Goal: Task Accomplishment & Management: Complete application form

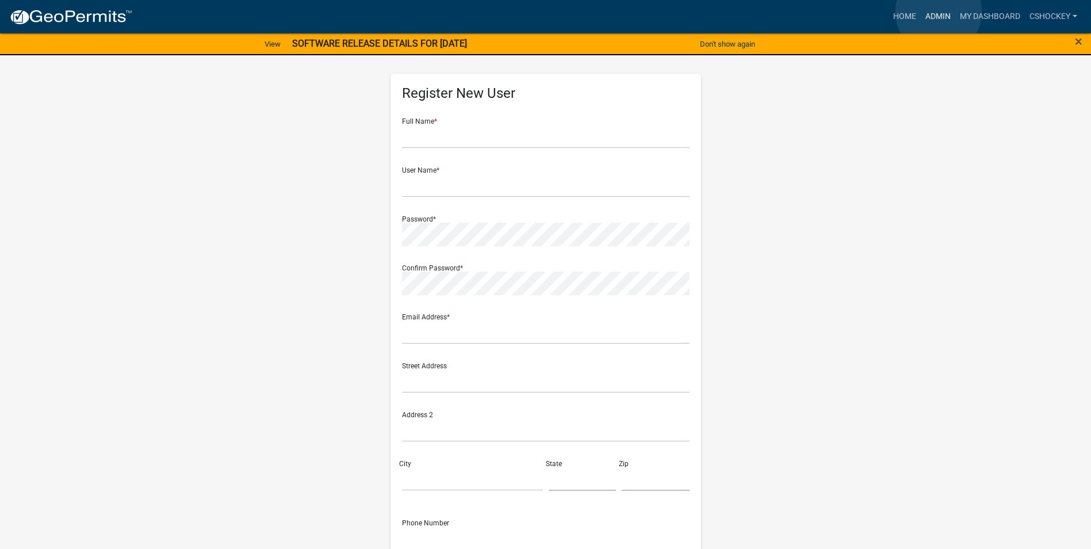
click at [939, 12] on link "Admin" at bounding box center [938, 17] width 35 height 22
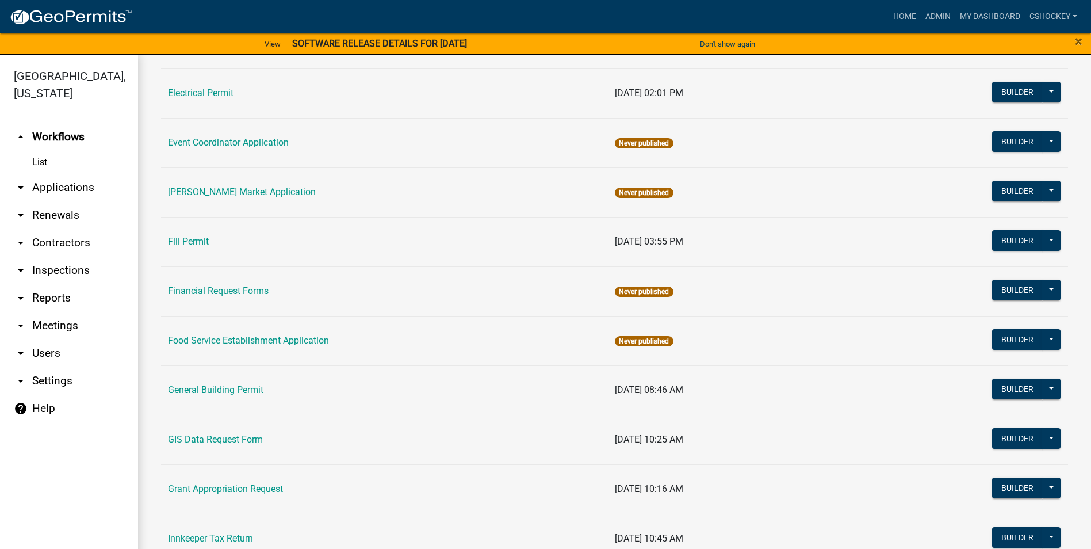
scroll to position [518, 0]
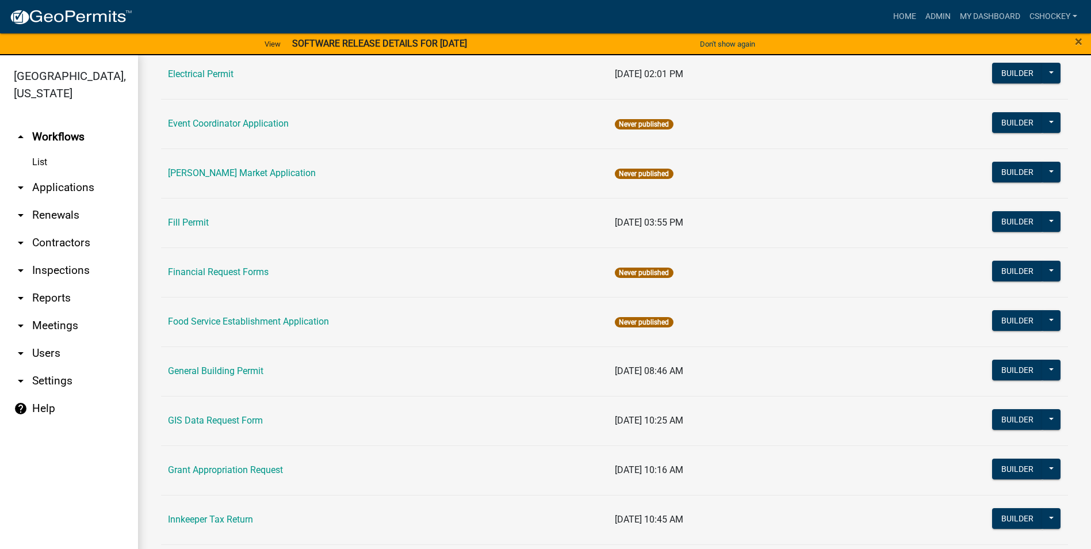
click at [228, 370] on link "General Building Permit" at bounding box center [215, 370] width 95 height 11
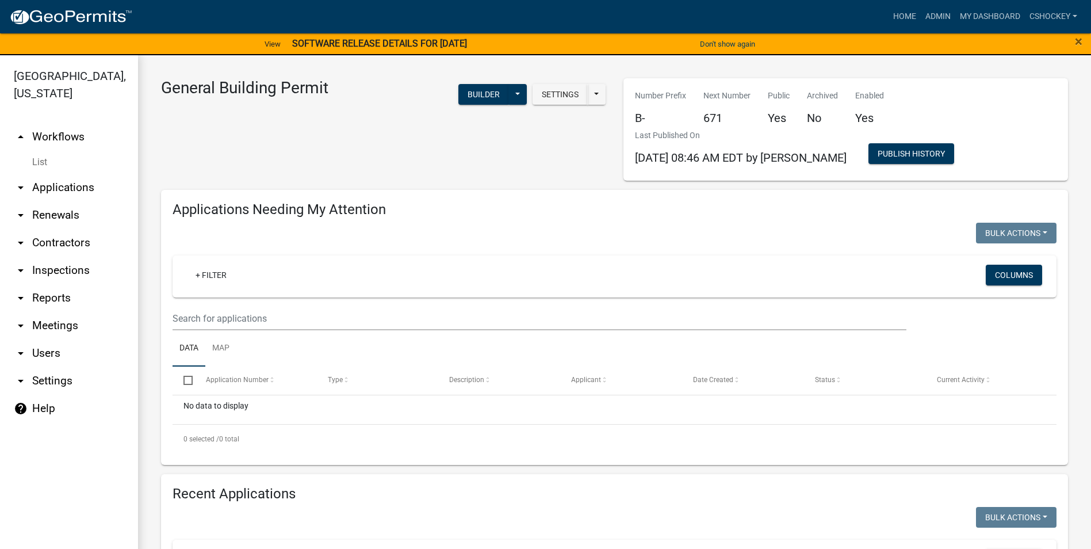
click at [48, 244] on link "arrow_drop_down Contractors" at bounding box center [69, 243] width 138 height 28
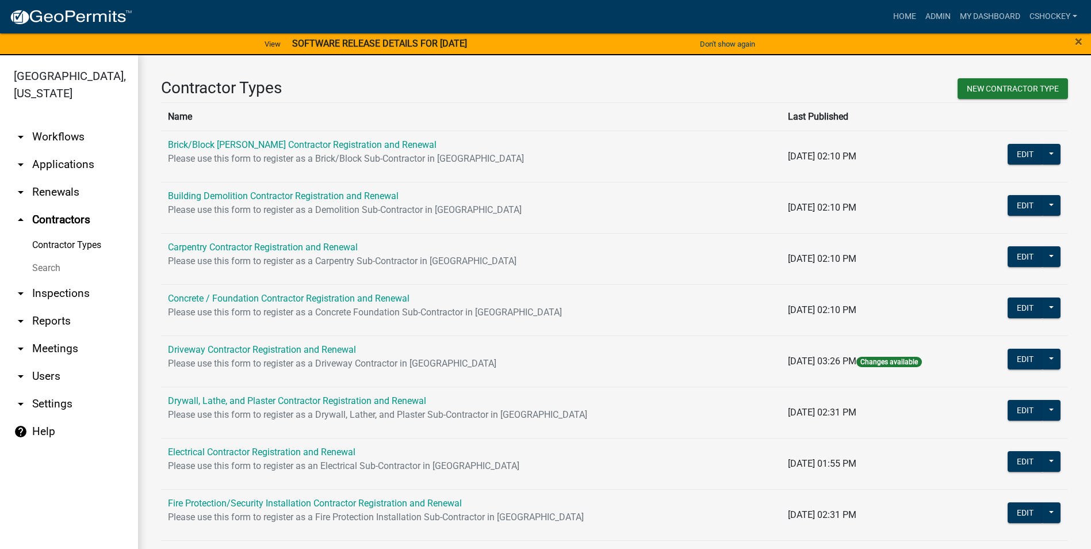
click at [43, 265] on link "Search" at bounding box center [69, 268] width 138 height 23
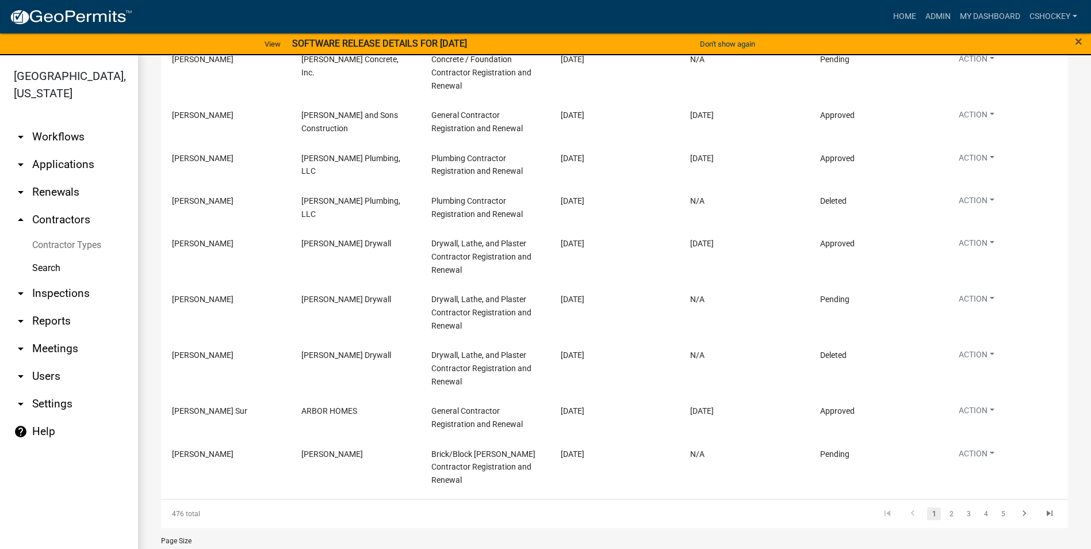
scroll to position [216, 0]
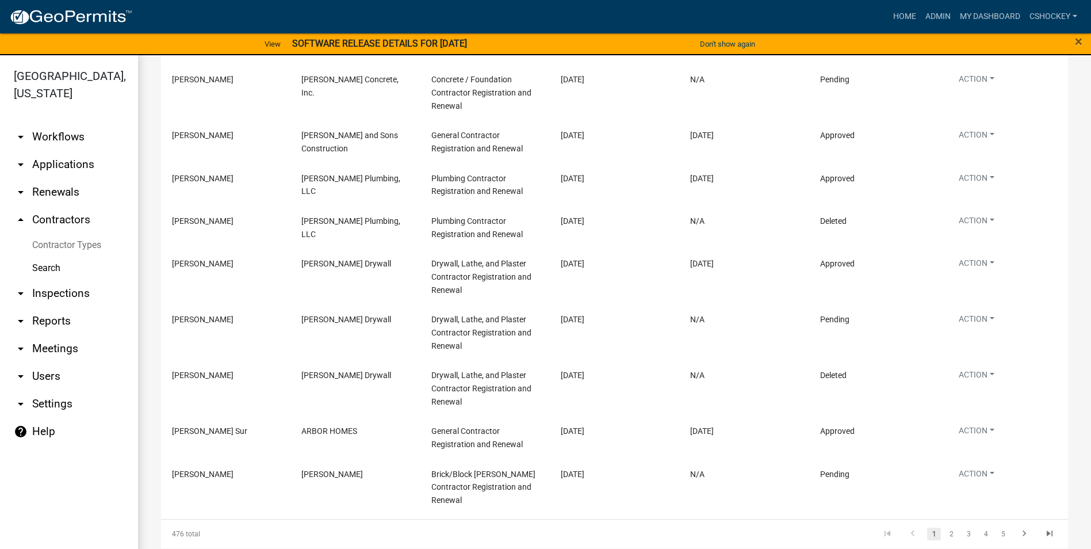
click at [19, 402] on icon "arrow_drop_down" at bounding box center [21, 404] width 14 height 14
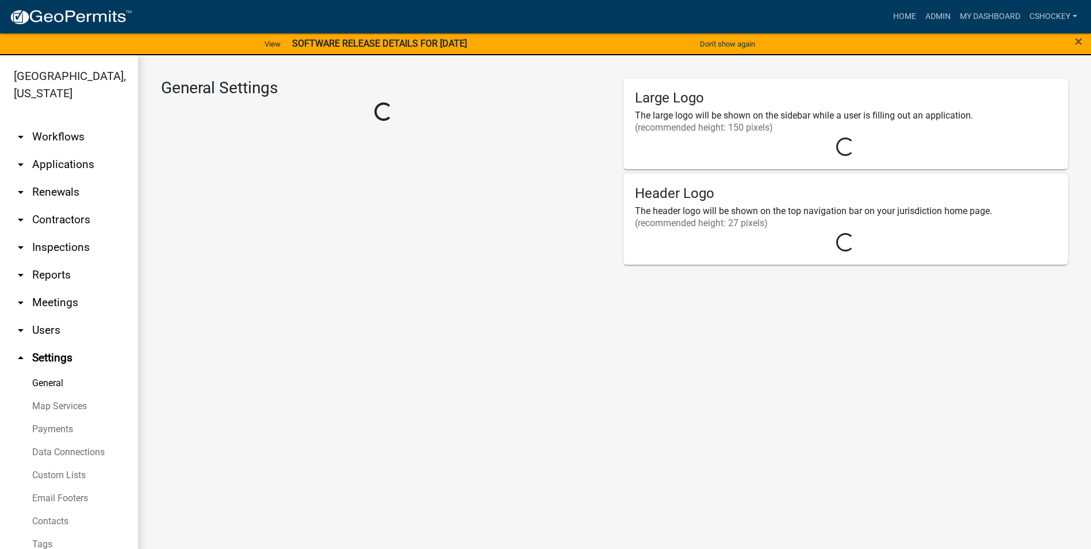
select select "IN"
select select "Eastern Standard Time"
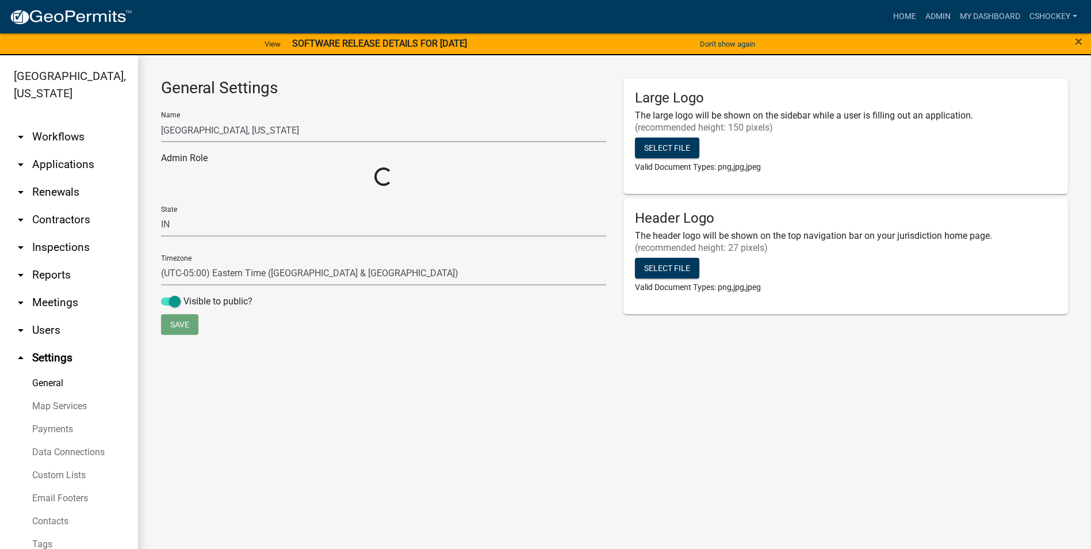
select select "e5e38292-d2c1-486e-b50c-0ed93e1cc3c9"
click at [19, 191] on icon "arrow_drop_down" at bounding box center [21, 192] width 14 height 14
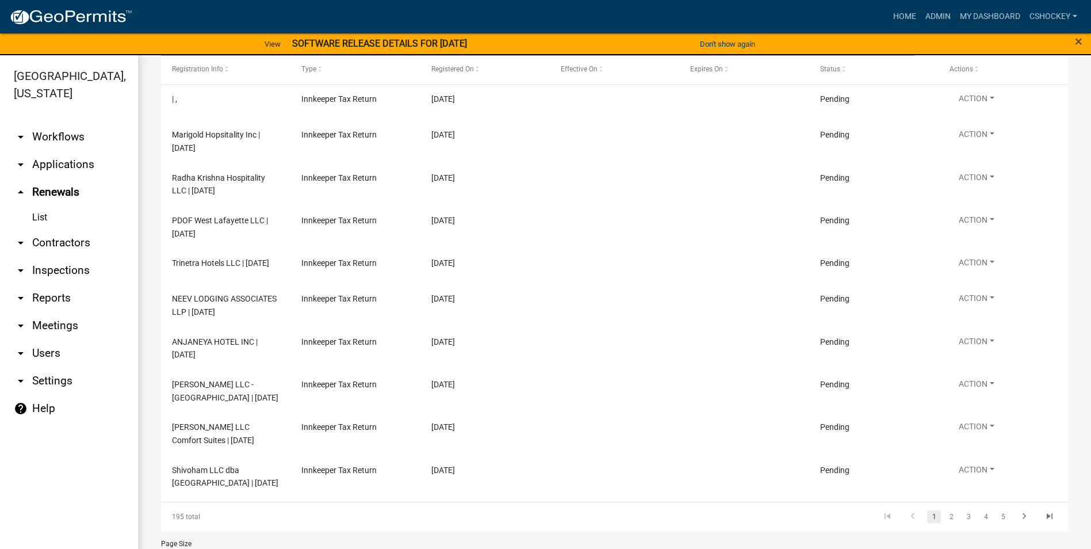
scroll to position [201, 0]
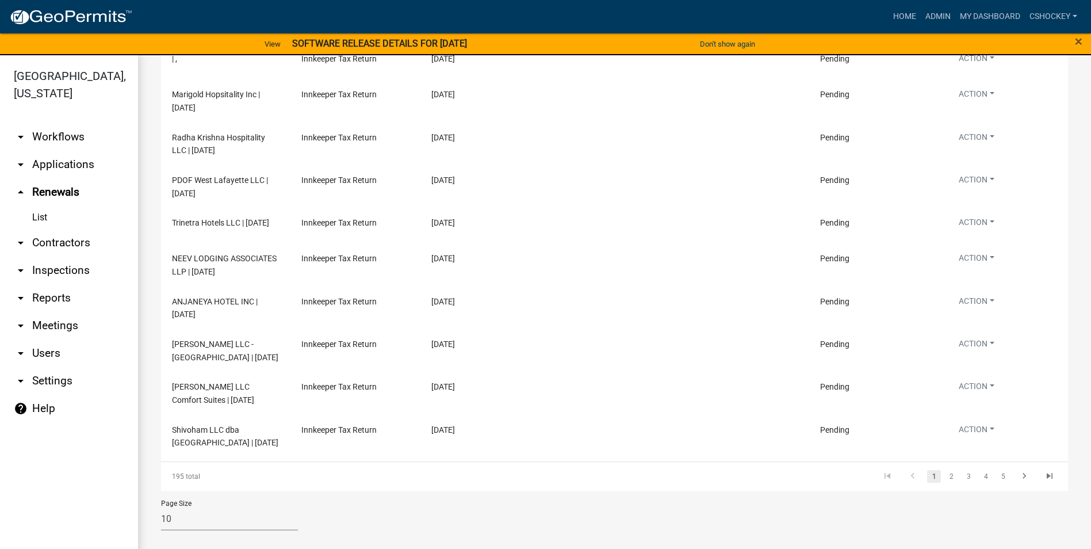
click at [945, 473] on link "2" at bounding box center [952, 476] width 14 height 13
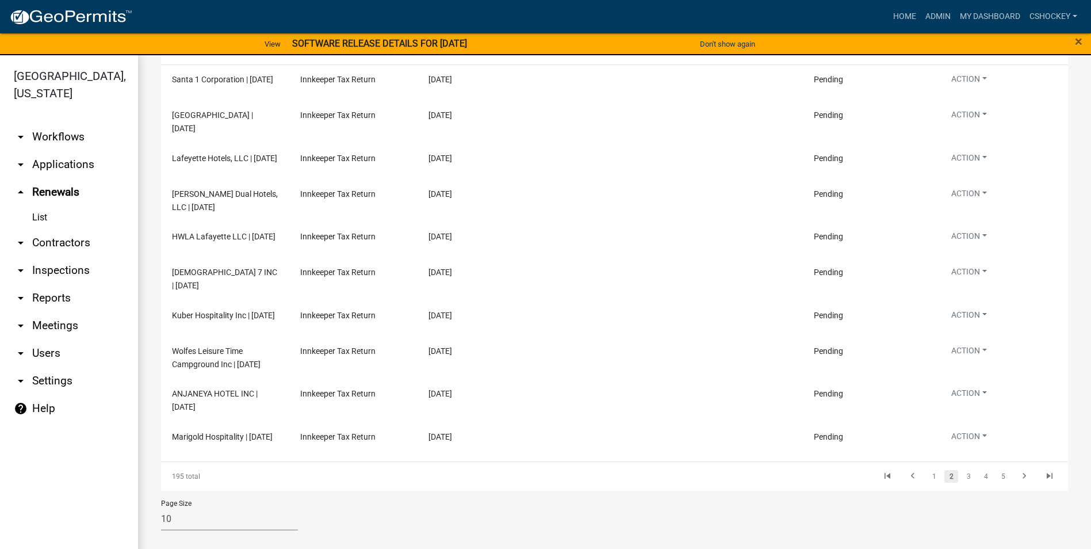
click at [962, 483] on link "3" at bounding box center [969, 476] width 14 height 13
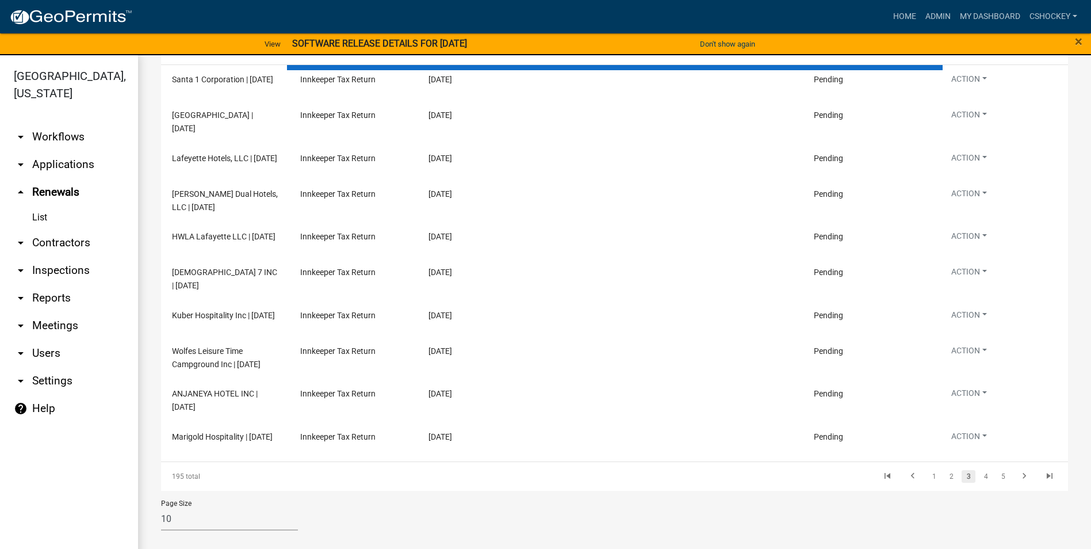
scroll to position [188, 0]
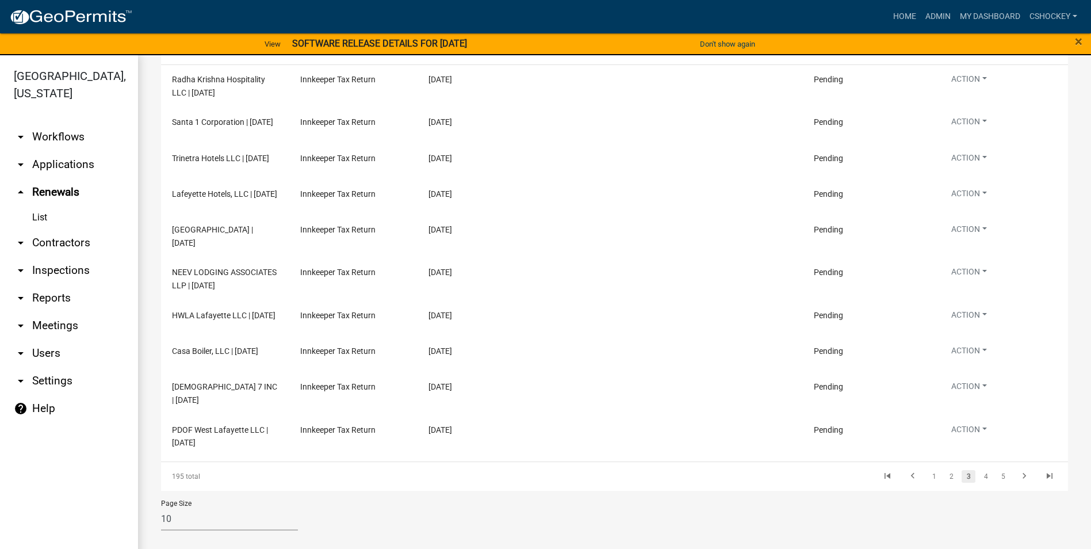
click at [979, 474] on link "4" at bounding box center [986, 476] width 14 height 13
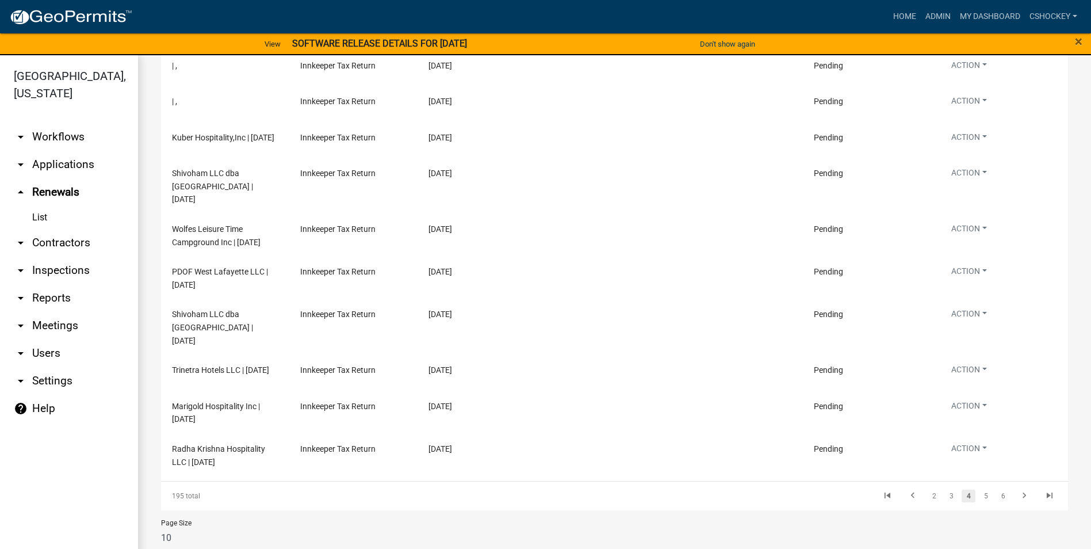
click at [997, 490] on link "6" at bounding box center [1003, 496] width 14 height 13
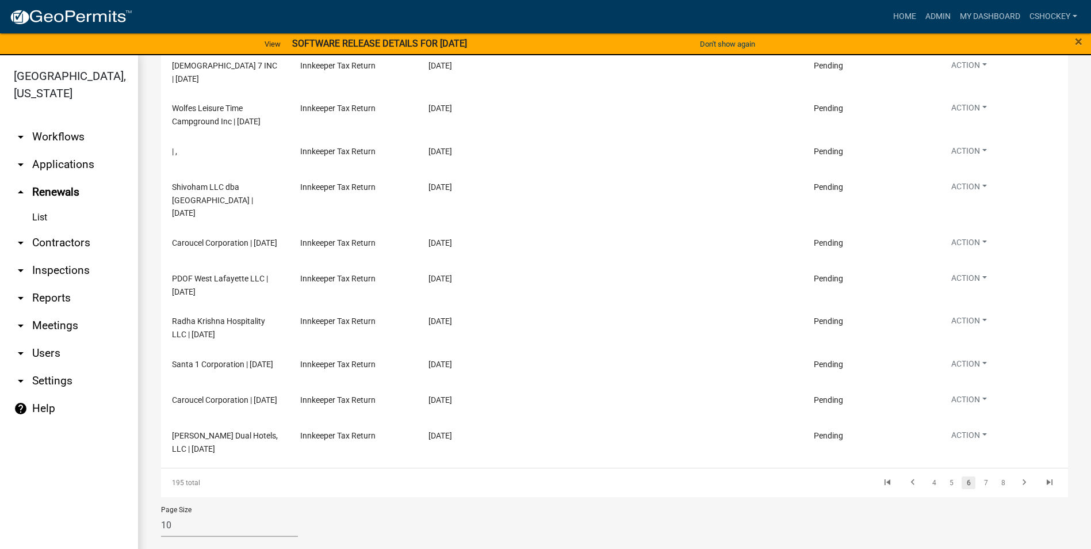
click at [996, 481] on link "8" at bounding box center [1003, 482] width 14 height 13
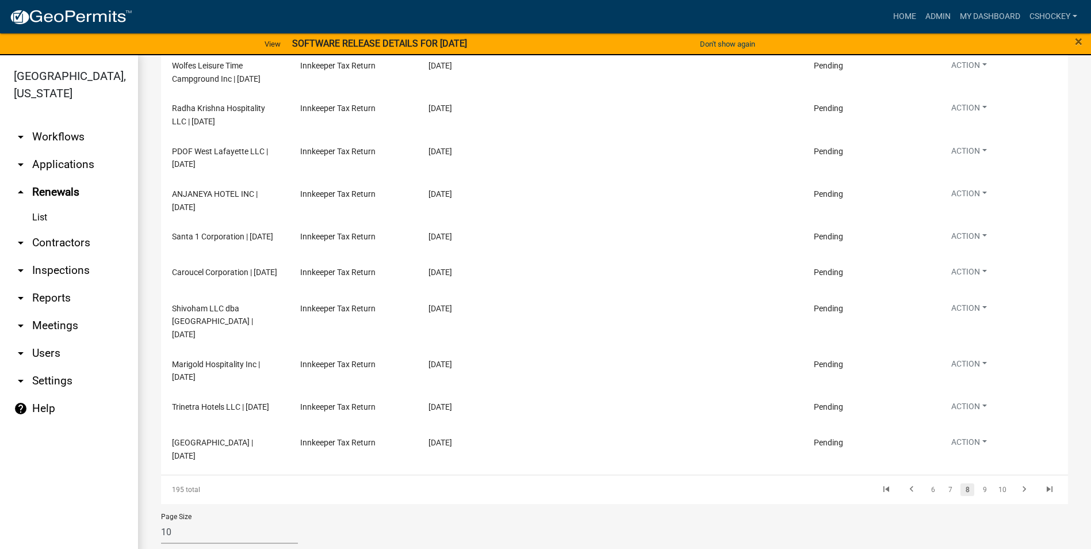
click at [978, 494] on link "9" at bounding box center [985, 489] width 14 height 13
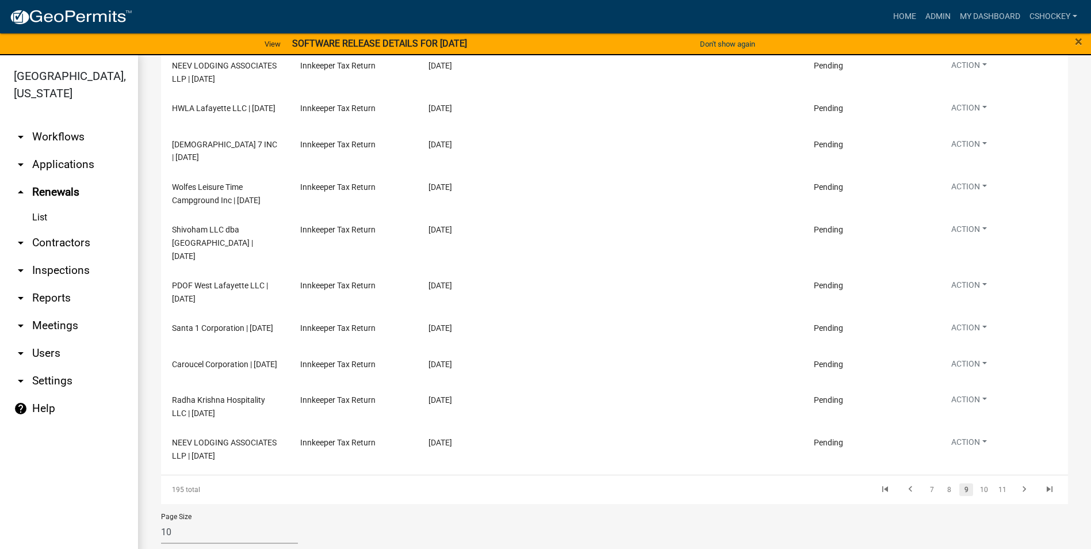
click at [995, 490] on link "11" at bounding box center [1002, 489] width 15 height 13
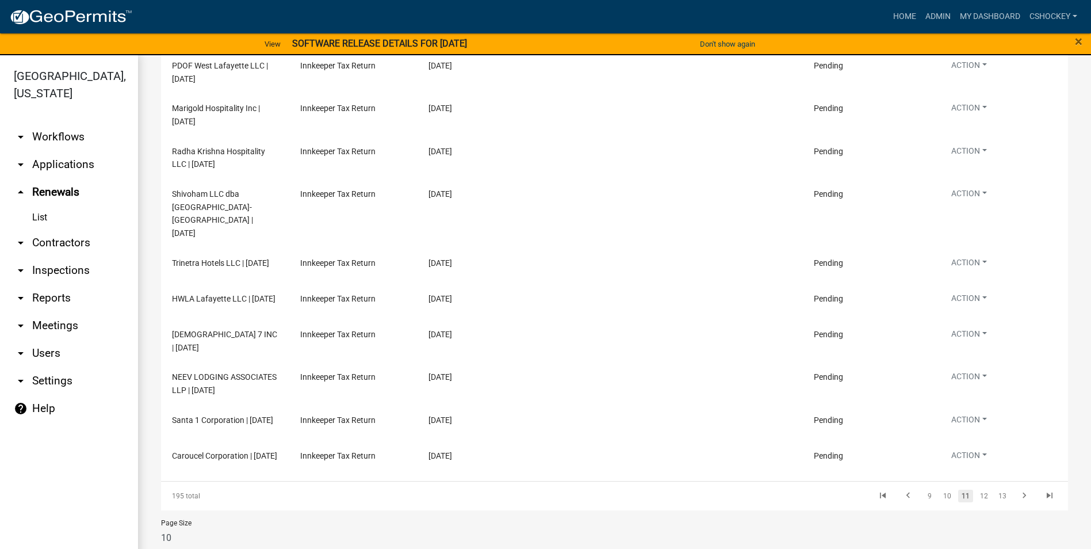
click at [995, 496] on link "13" at bounding box center [1002, 496] width 15 height 13
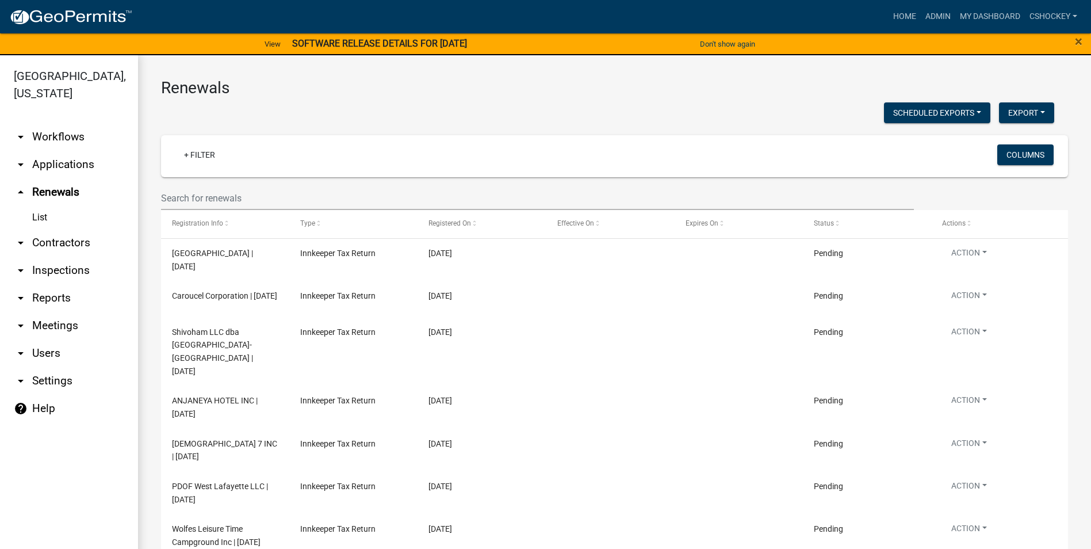
click at [37, 266] on link "arrow_drop_down Inspections" at bounding box center [69, 271] width 138 height 28
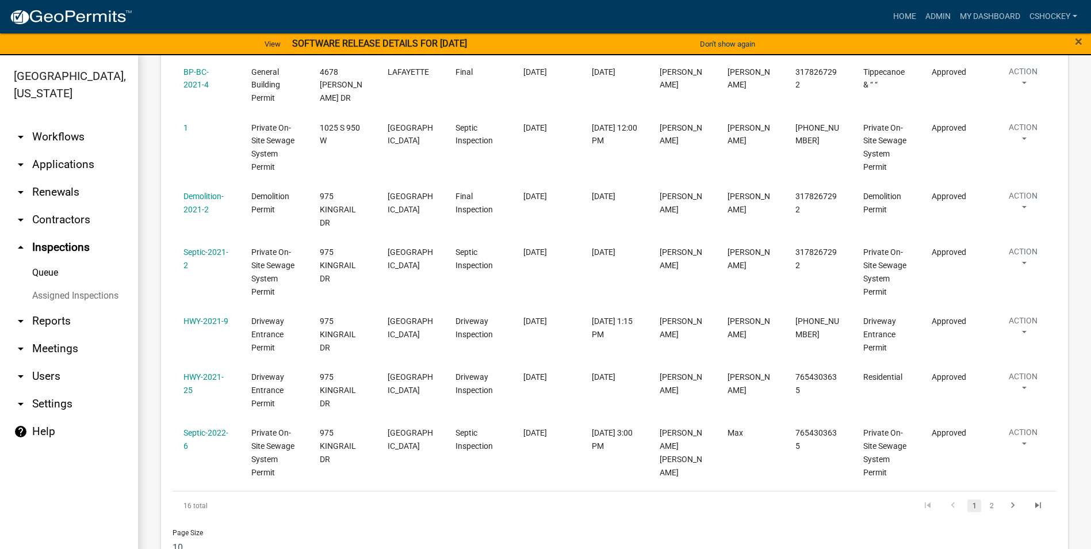
scroll to position [485, 0]
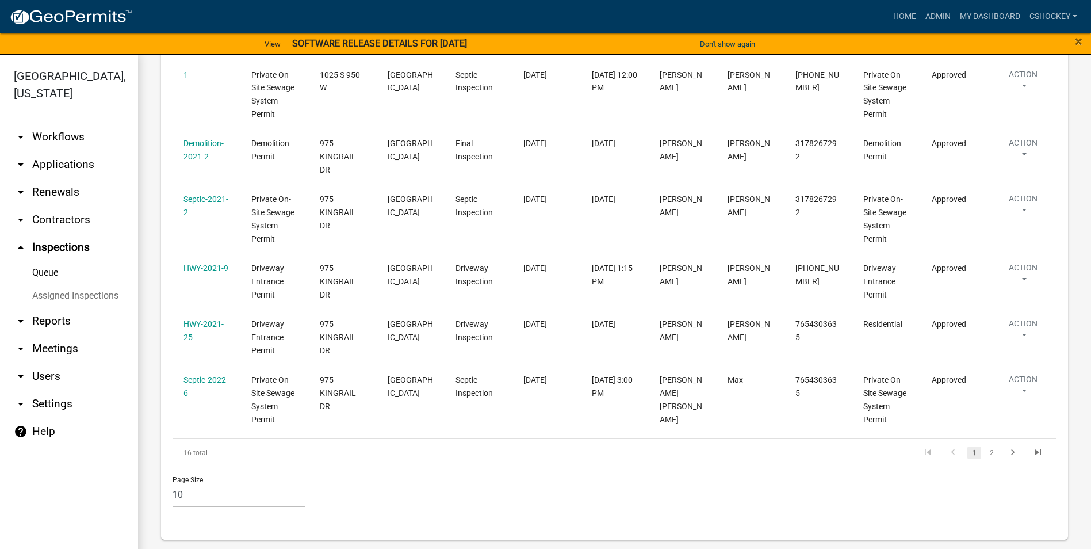
click at [47, 269] on link "Queue" at bounding box center [69, 272] width 138 height 23
click at [48, 265] on link "Queue" at bounding box center [69, 272] width 138 height 23
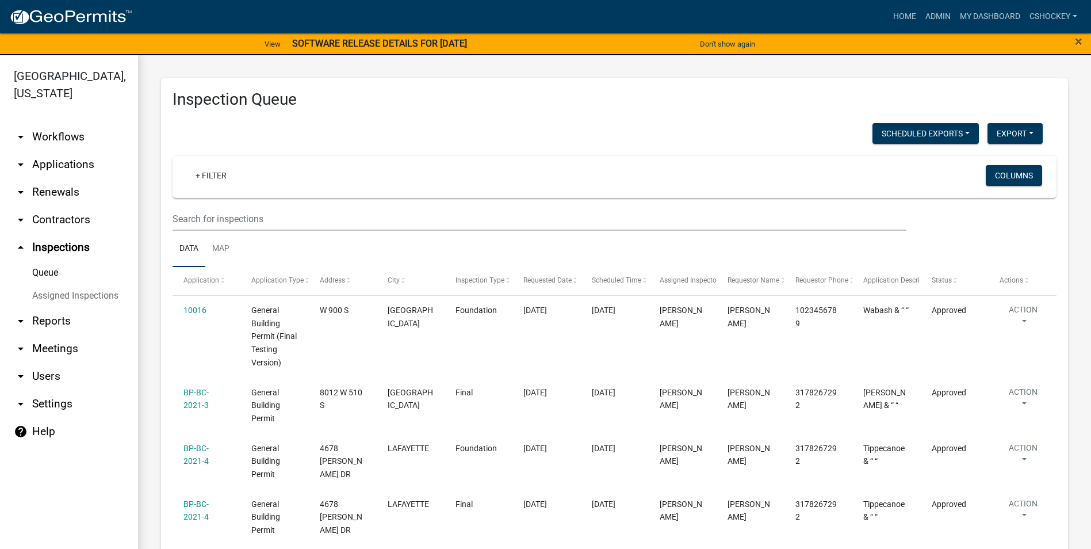
click at [41, 135] on link "arrow_drop_down Workflows" at bounding box center [69, 137] width 138 height 28
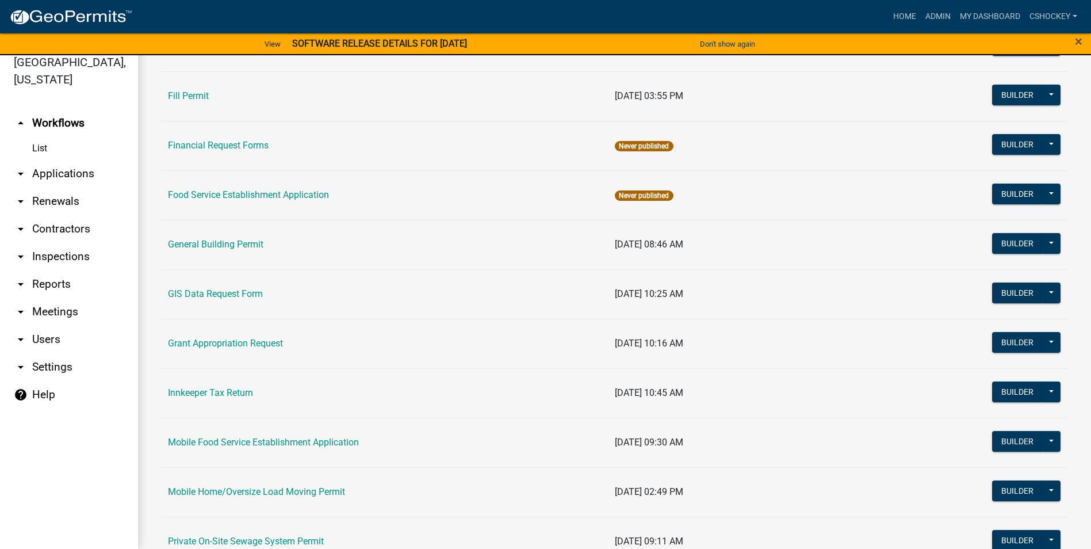
scroll to position [616, 0]
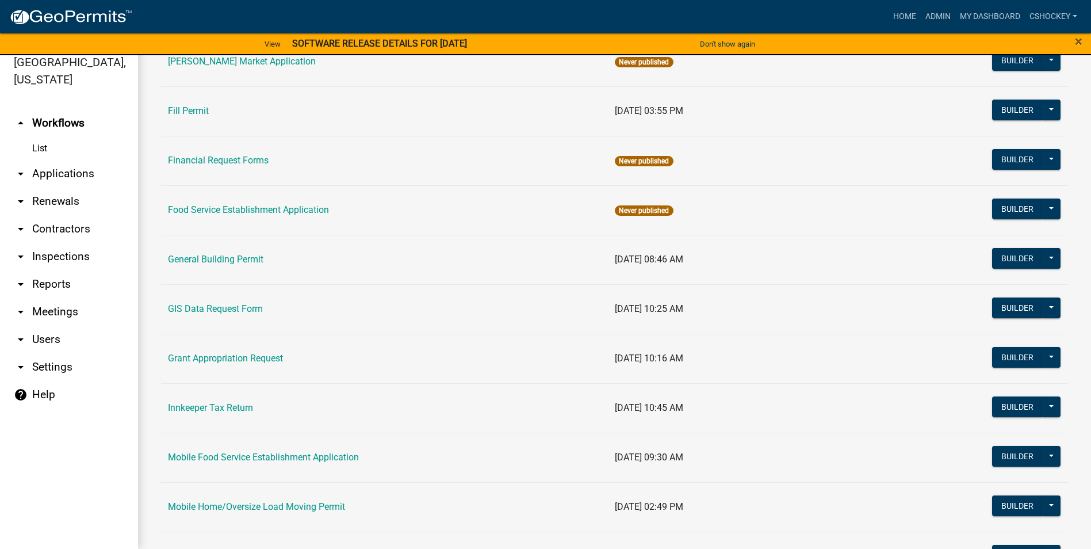
click at [234, 259] on link "General Building Permit" at bounding box center [215, 259] width 95 height 11
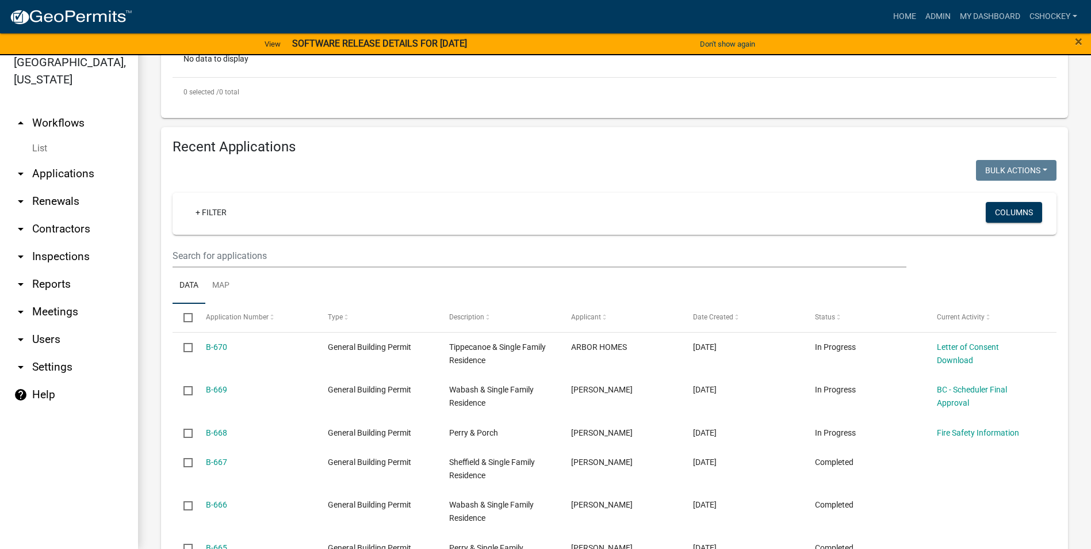
scroll to position [345, 0]
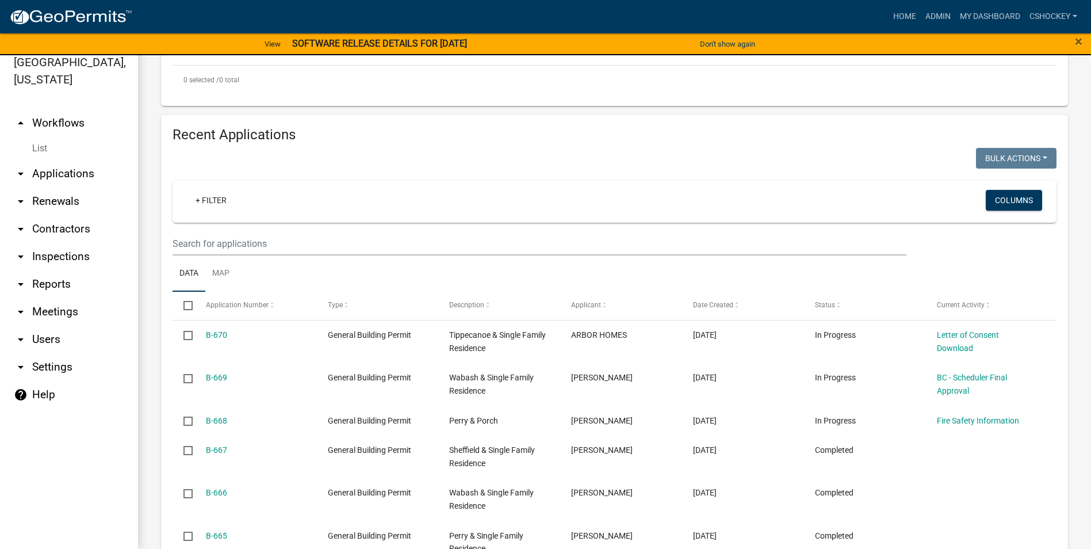
click at [62, 223] on link "arrow_drop_down Contractors" at bounding box center [69, 229] width 138 height 28
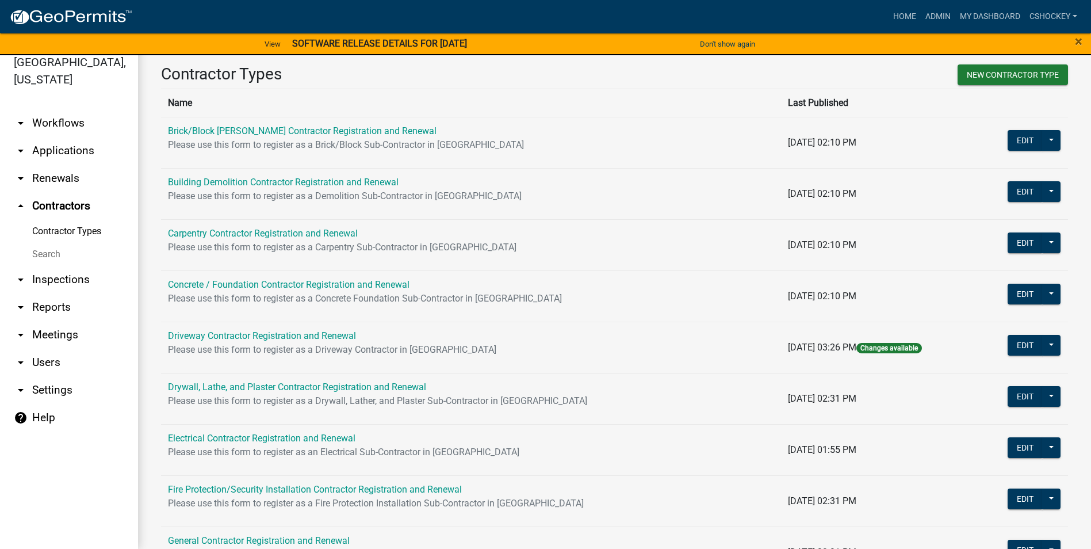
click at [260, 233] on link "Carpentry Contractor Registration and Renewal" at bounding box center [263, 233] width 190 height 11
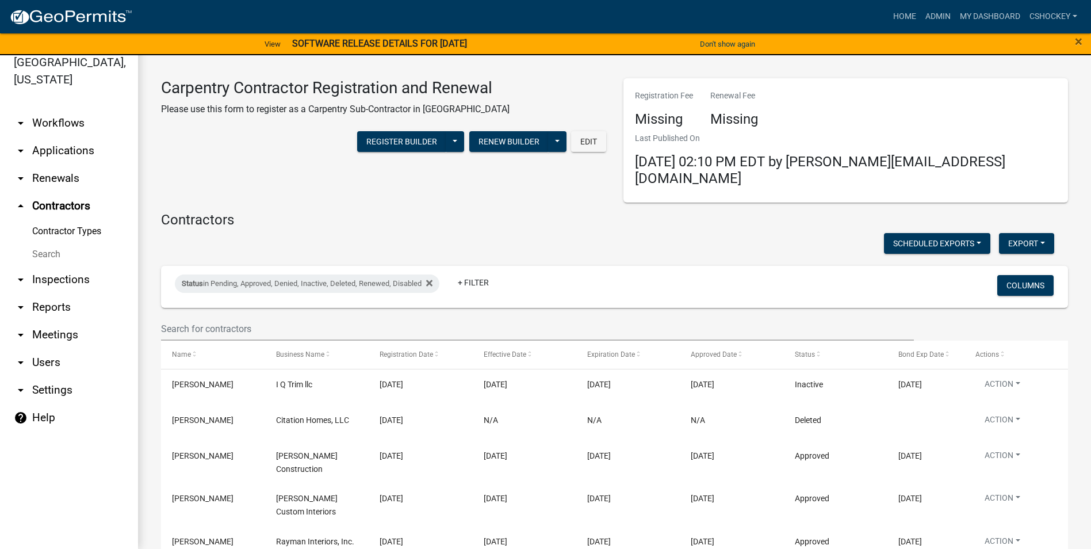
click at [479, 272] on link "+ Filter" at bounding box center [473, 282] width 49 height 21
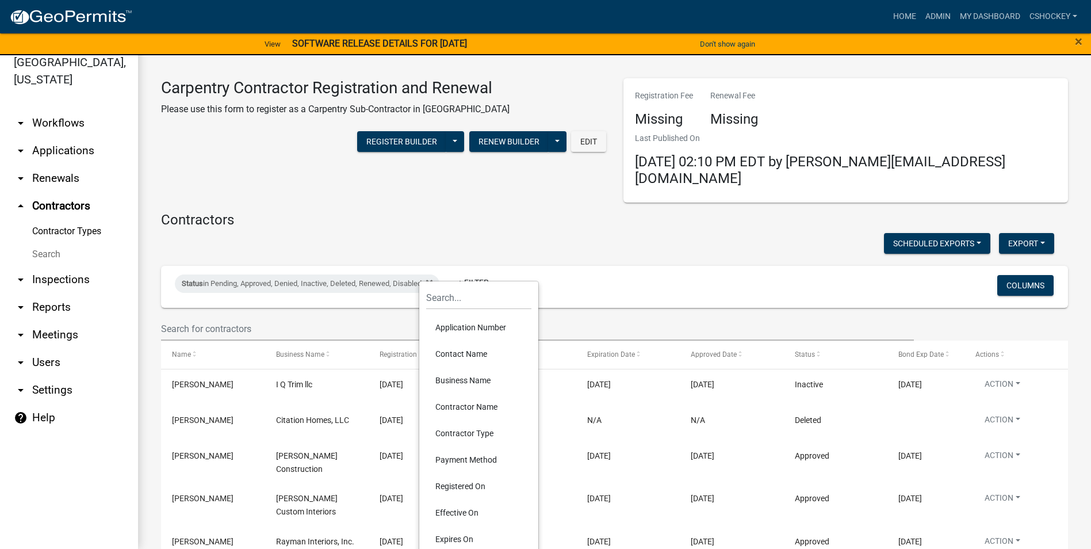
click at [483, 375] on li "Business Name" at bounding box center [478, 380] width 105 height 26
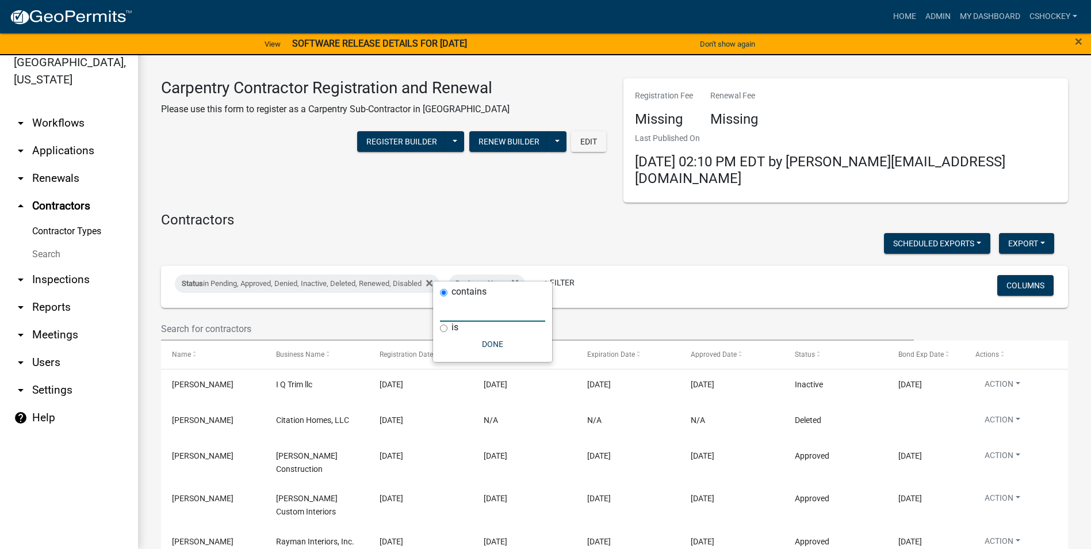
click at [452, 317] on input "text" at bounding box center [492, 310] width 105 height 24
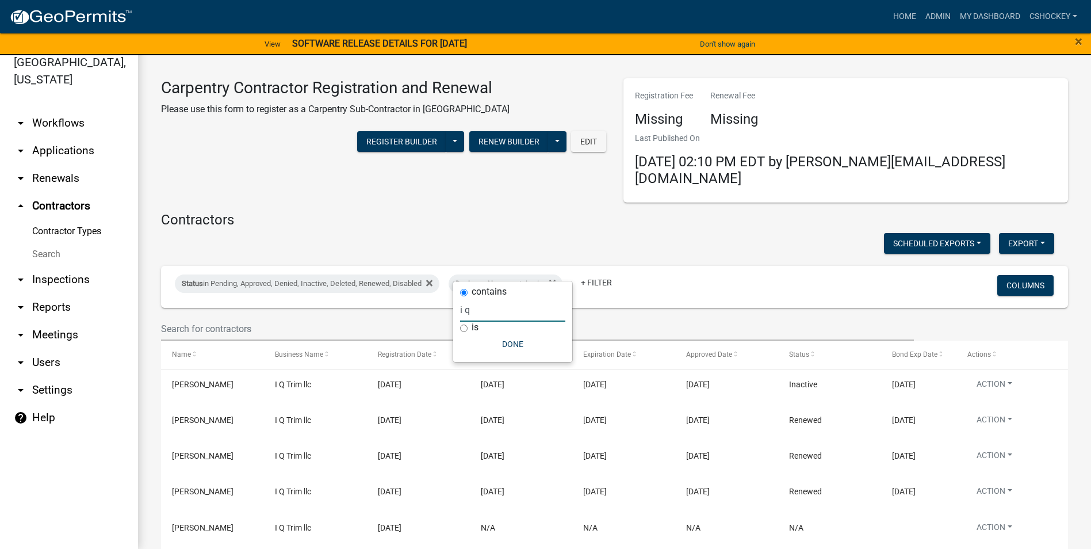
type input "i q"
click at [1010, 378] on button "Action" at bounding box center [995, 386] width 54 height 17
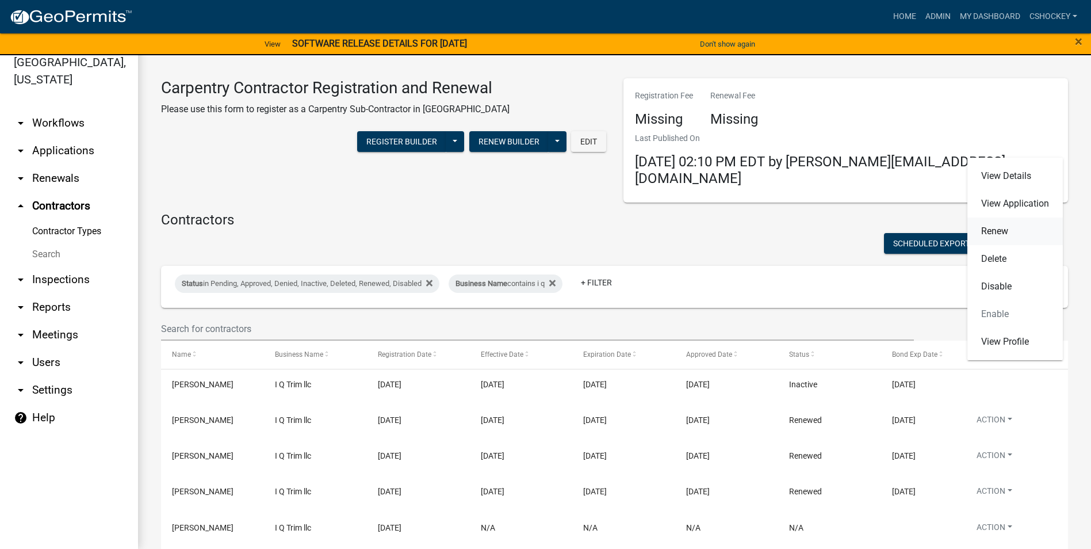
click at [1009, 227] on link "Renew" at bounding box center [1015, 231] width 95 height 28
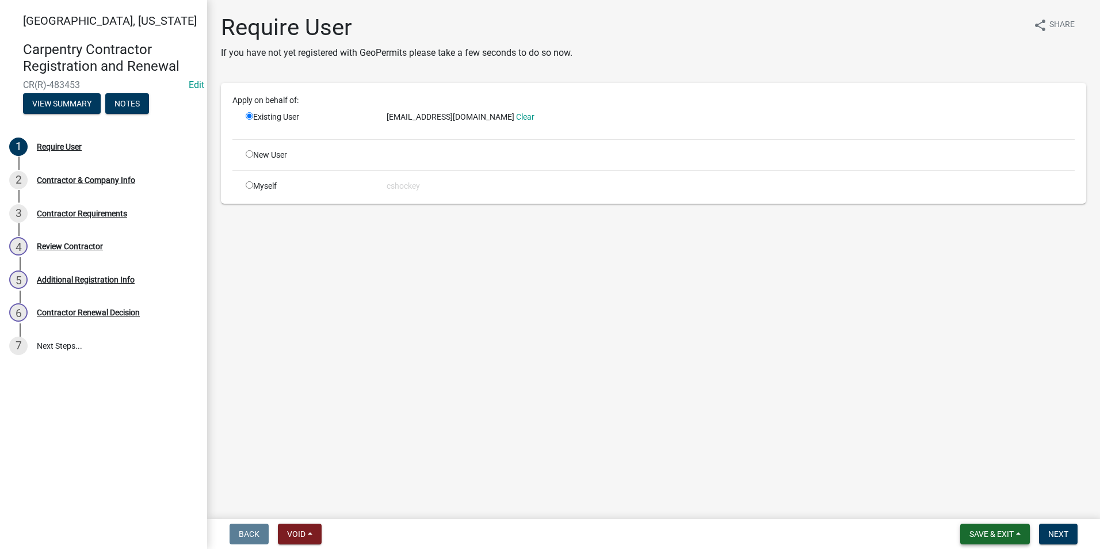
click at [973, 534] on span "Save & Exit" at bounding box center [991, 533] width 44 height 9
click at [970, 475] on button "Save" at bounding box center [984, 477] width 92 height 28
click at [1052, 538] on span "Next" at bounding box center [1058, 533] width 20 height 9
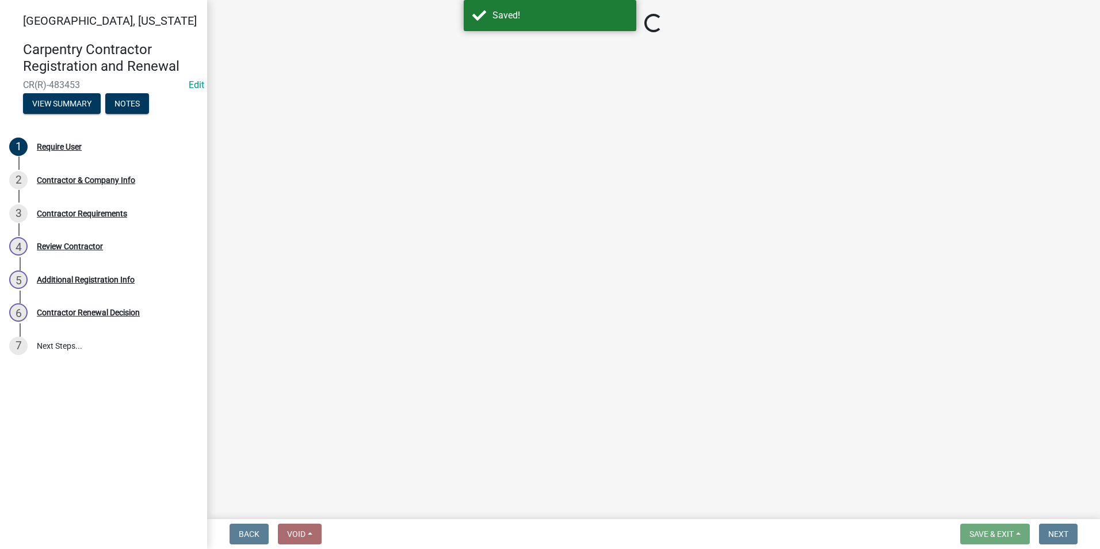
select select "IN"
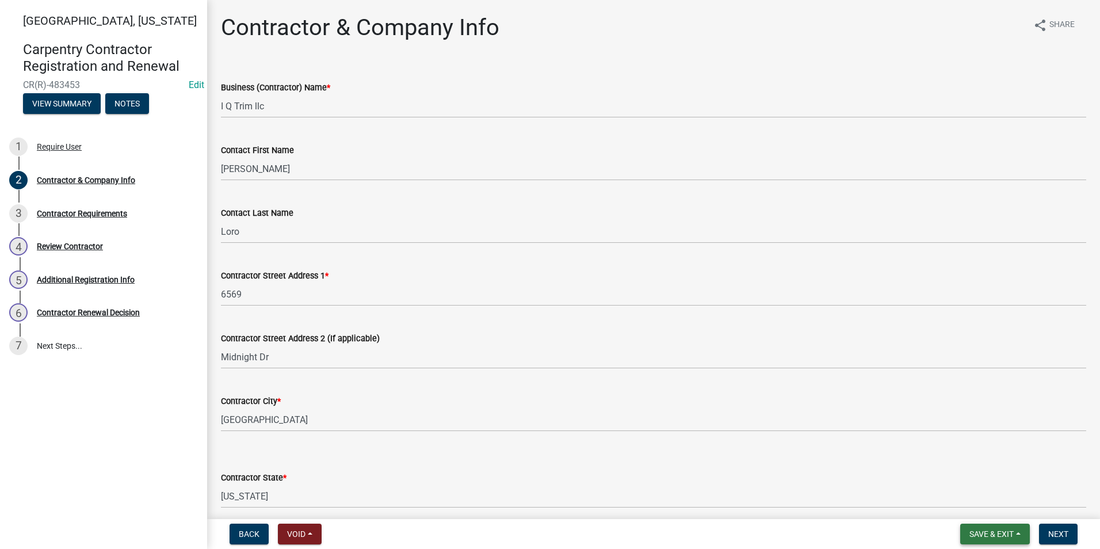
click at [1006, 530] on span "Save & Exit" at bounding box center [991, 533] width 44 height 9
click at [981, 503] on button "Save & Exit" at bounding box center [984, 504] width 92 height 28
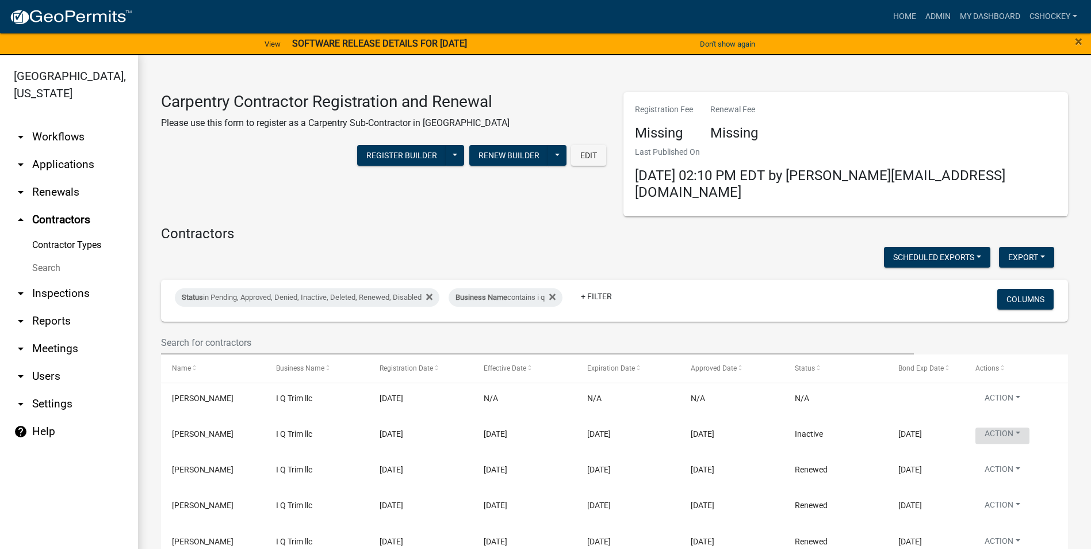
click at [1018, 427] on button "Action" at bounding box center [1003, 435] width 54 height 17
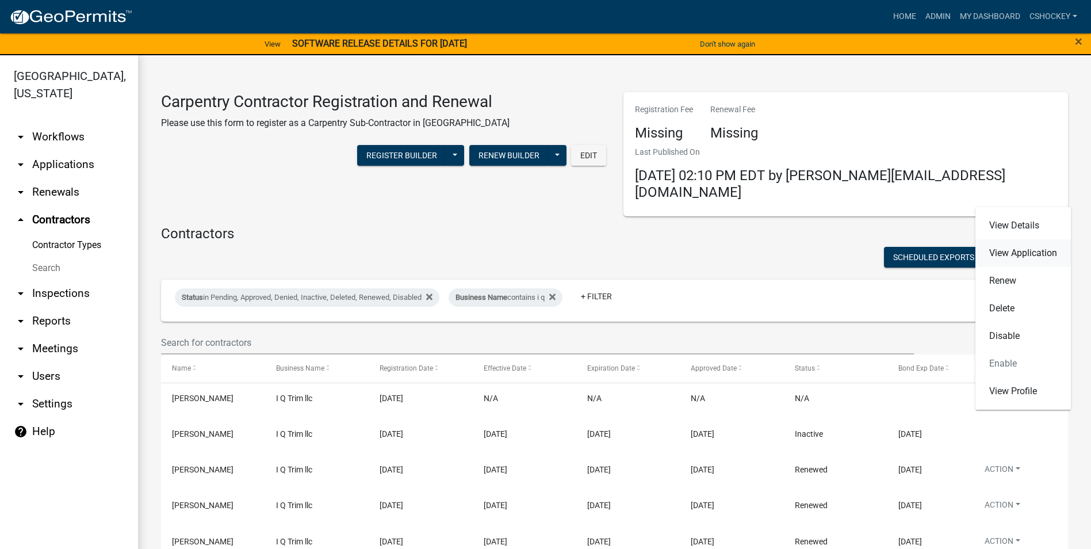
click at [1052, 248] on link "View Application" at bounding box center [1023, 253] width 95 height 28
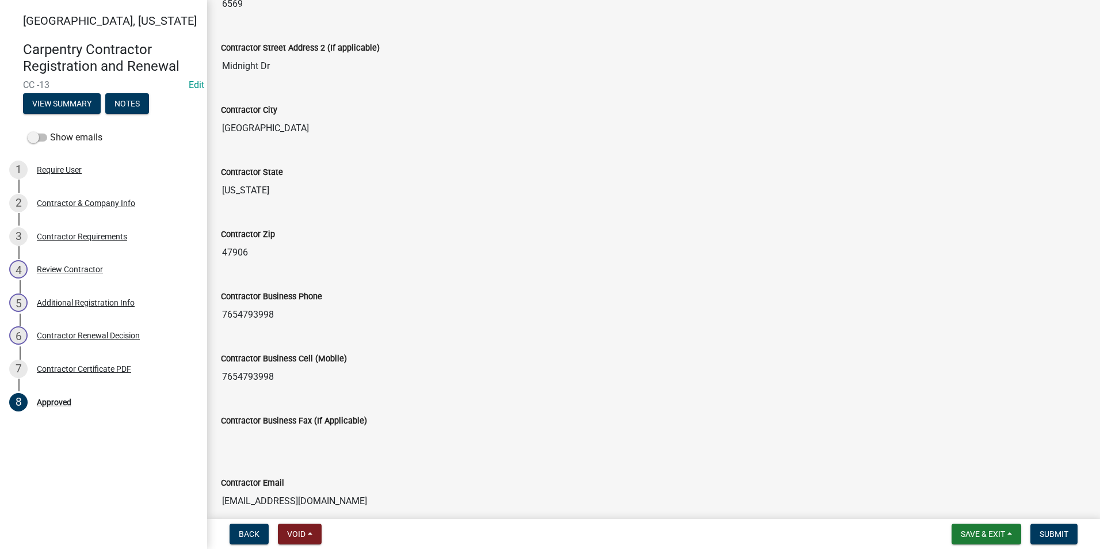
scroll to position [454, 0]
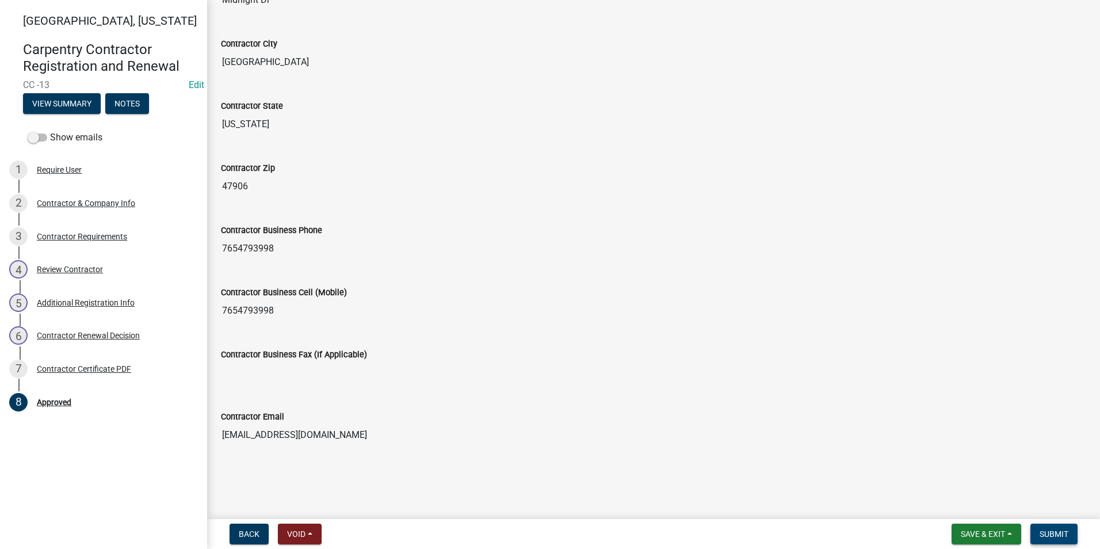
click at [1044, 536] on span "Submit" at bounding box center [1053, 533] width 29 height 9
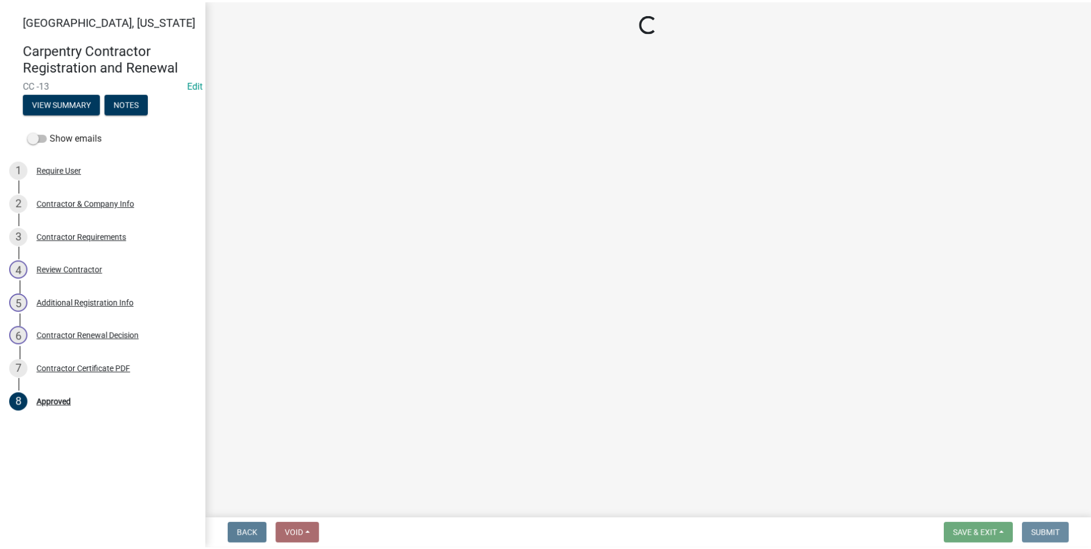
scroll to position [0, 0]
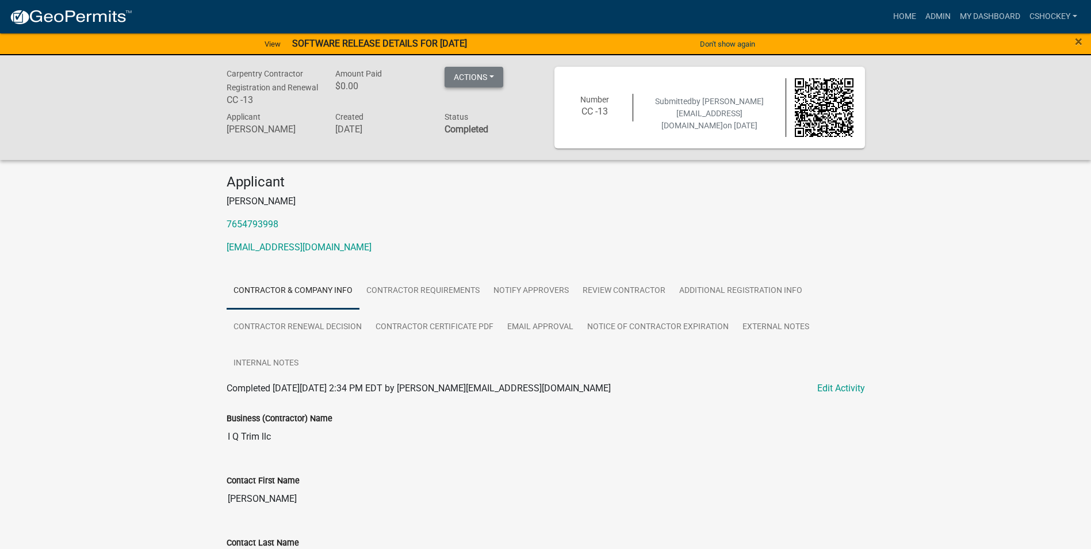
click at [492, 72] on button "Actions" at bounding box center [474, 77] width 59 height 21
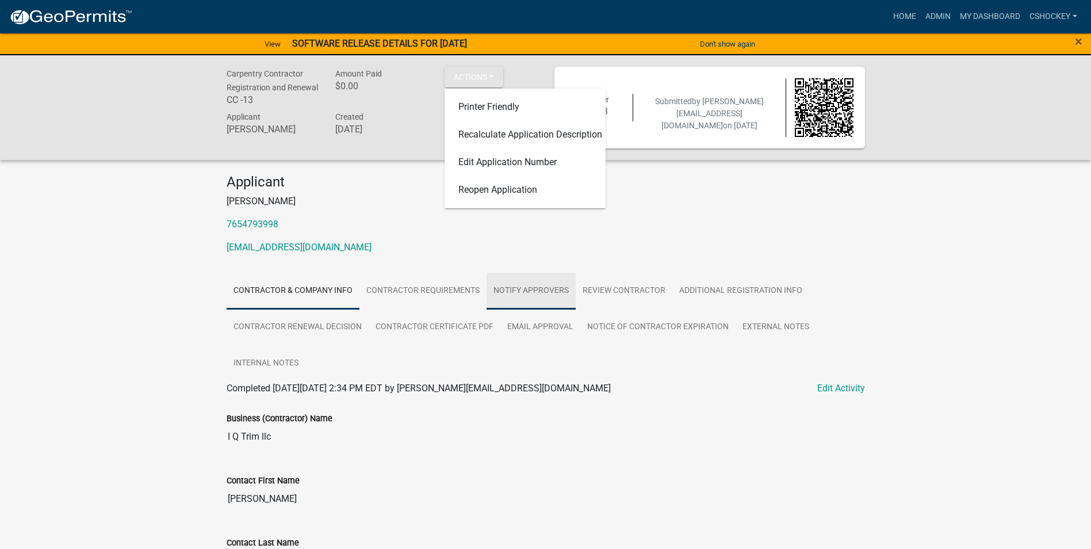
click at [537, 288] on link "Notify Approvers" at bounding box center [531, 291] width 89 height 37
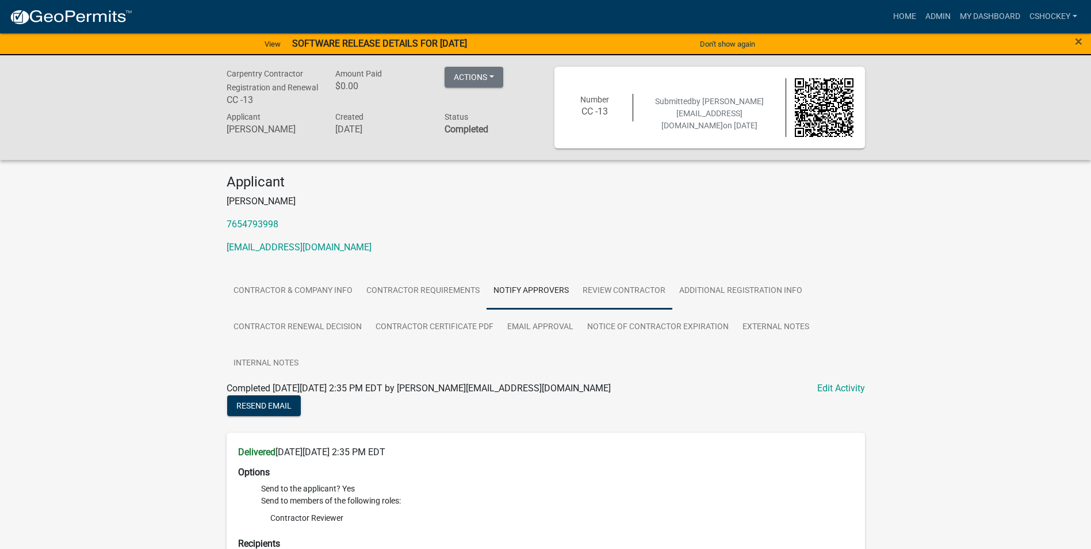
click at [614, 293] on link "Review Contractor" at bounding box center [624, 291] width 97 height 37
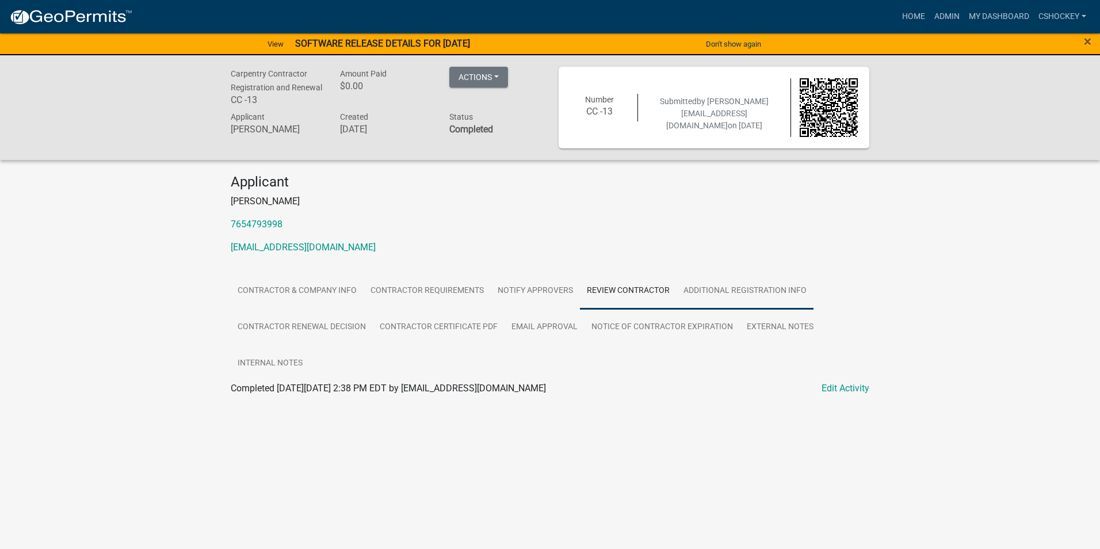
click at [760, 296] on link "Additional Registration Info" at bounding box center [744, 291] width 137 height 37
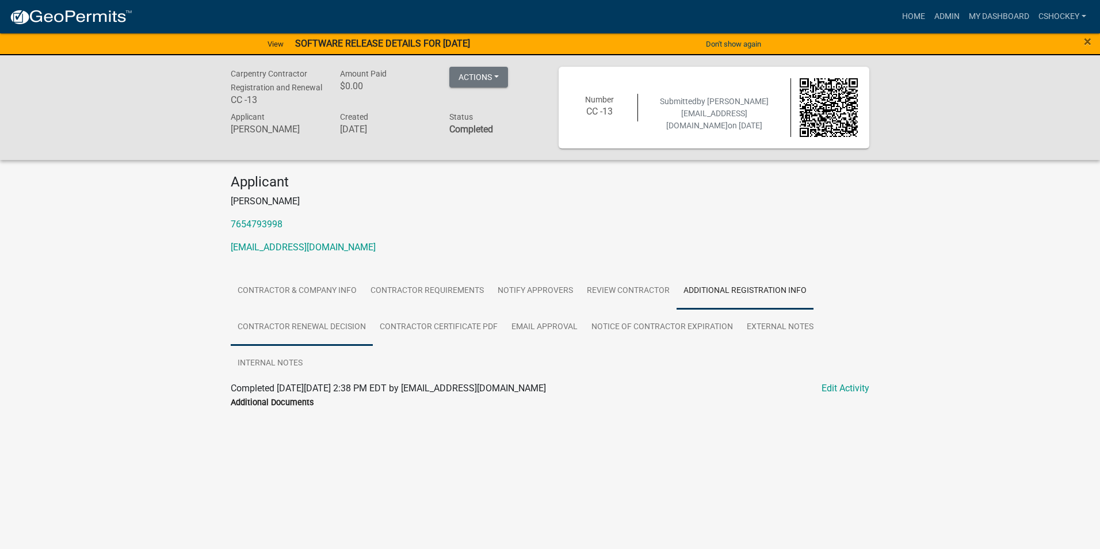
click at [332, 324] on link "Contractor Renewal Decision" at bounding box center [302, 327] width 142 height 37
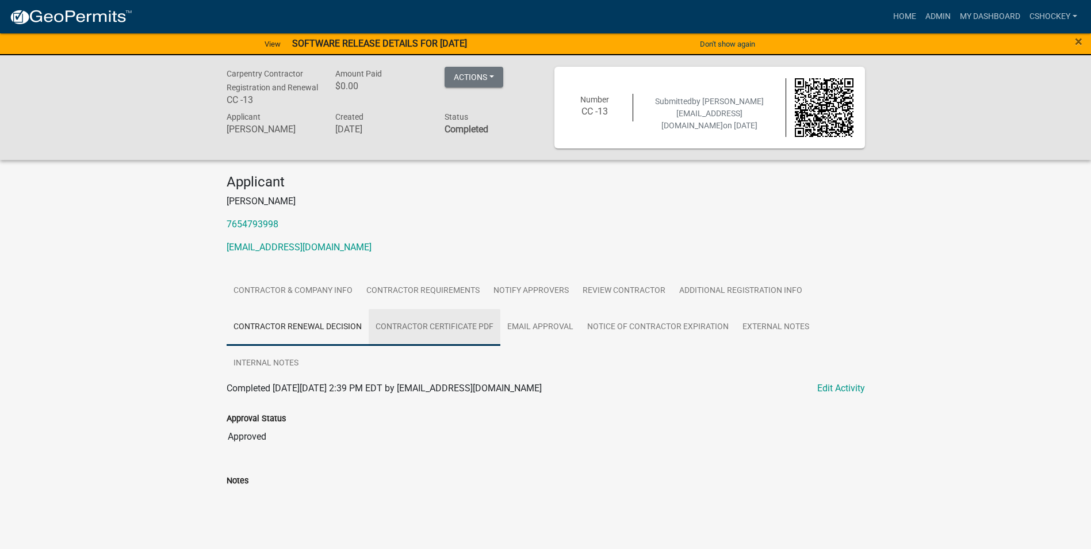
click at [440, 326] on link "Contractor Certificate PDF" at bounding box center [435, 327] width 132 height 37
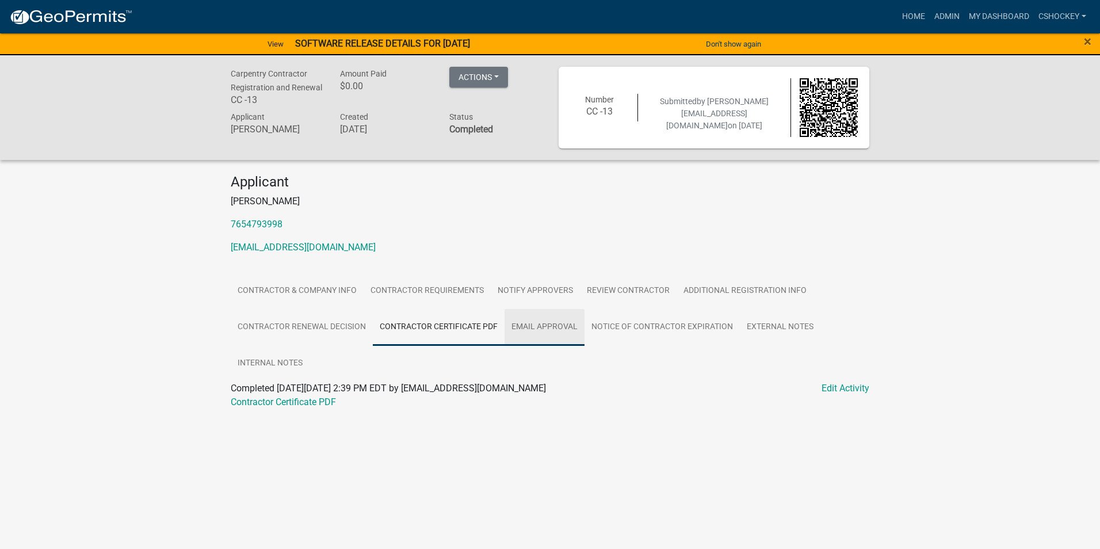
click at [548, 337] on link "Email Approval" at bounding box center [544, 327] width 80 height 37
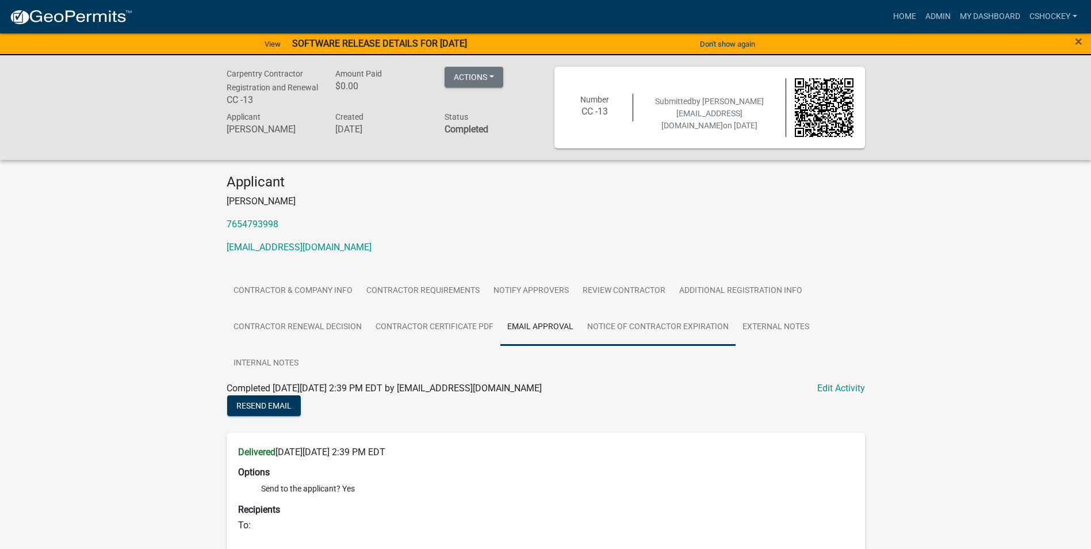
click at [656, 333] on link "Notice of Contractor Expiration" at bounding box center [657, 327] width 155 height 37
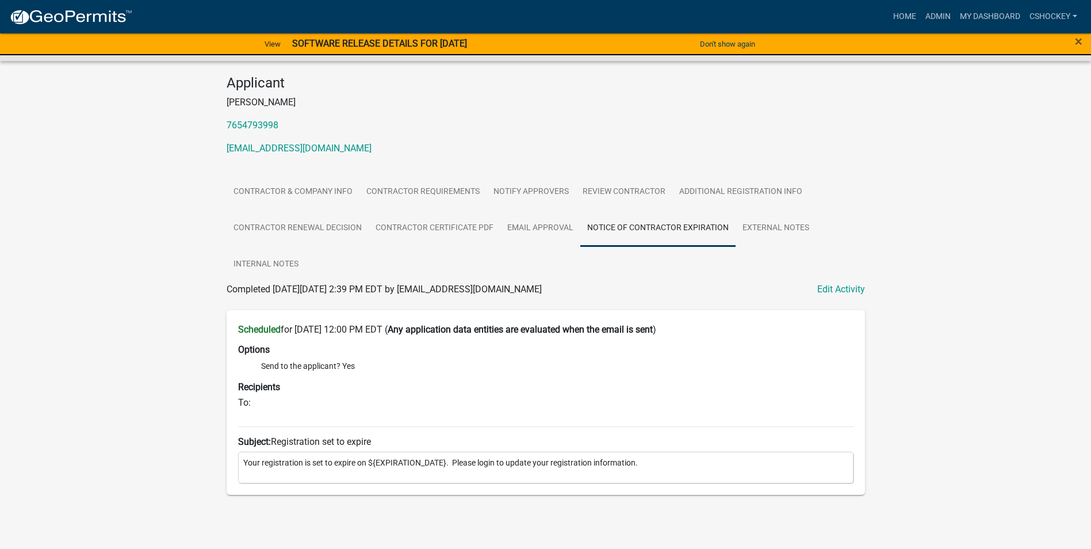
scroll to position [107, 0]
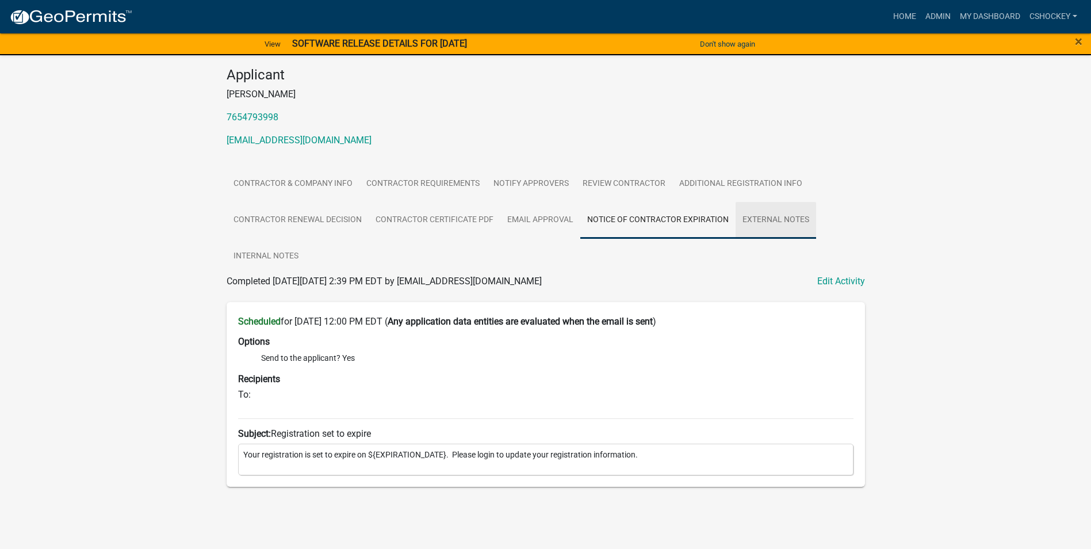
click at [762, 217] on link "External Notes" at bounding box center [776, 220] width 81 height 37
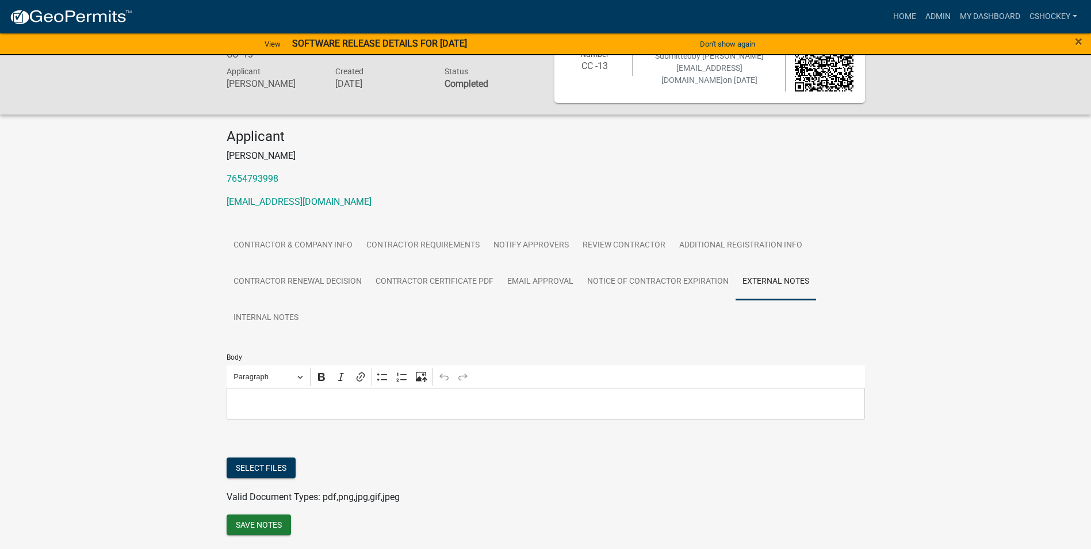
scroll to position [0, 0]
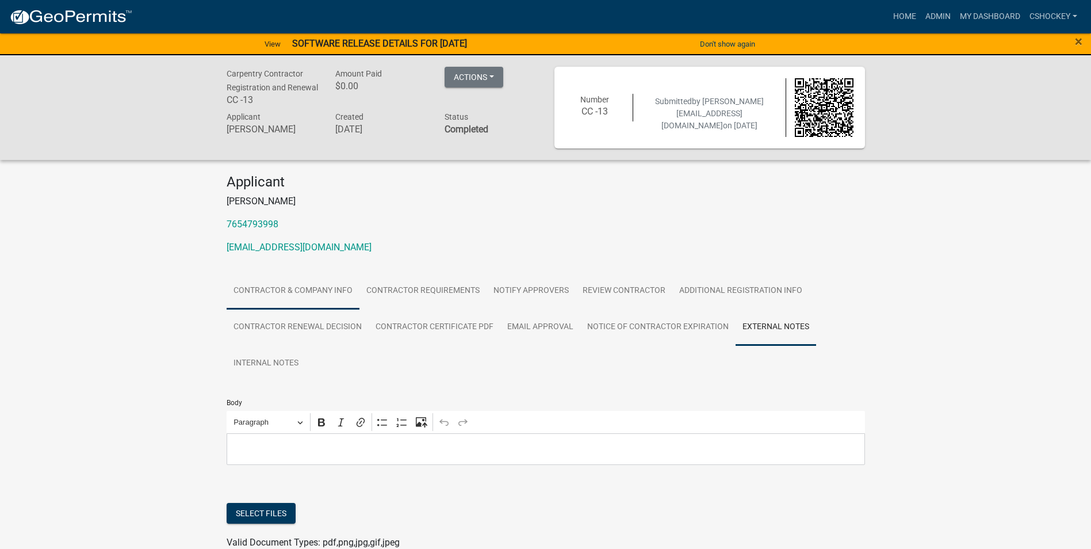
click at [299, 289] on link "Contractor & Company Info" at bounding box center [293, 291] width 133 height 37
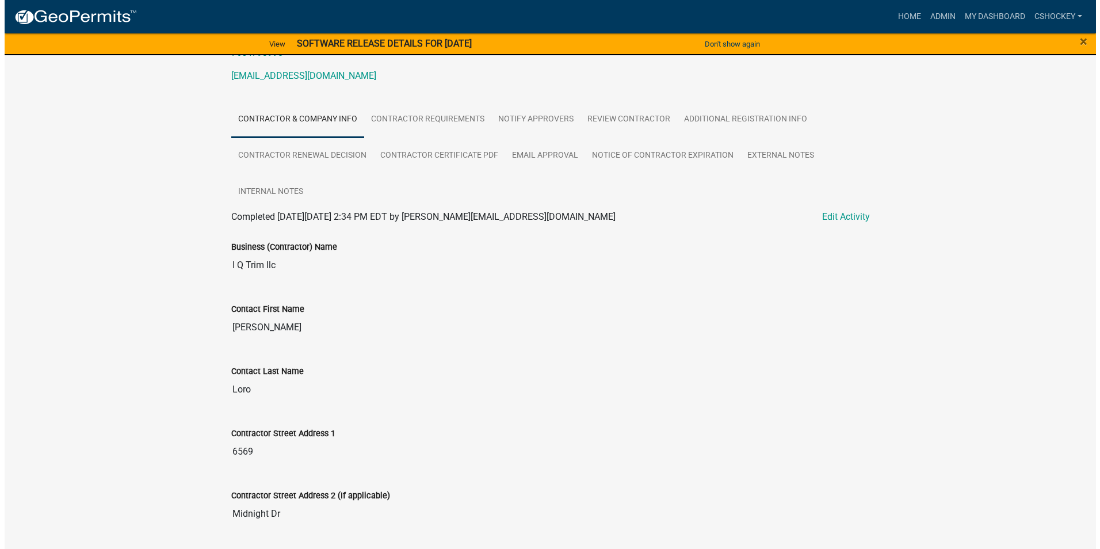
scroll to position [173, 0]
click at [849, 214] on link "Edit Activity" at bounding box center [841, 216] width 48 height 14
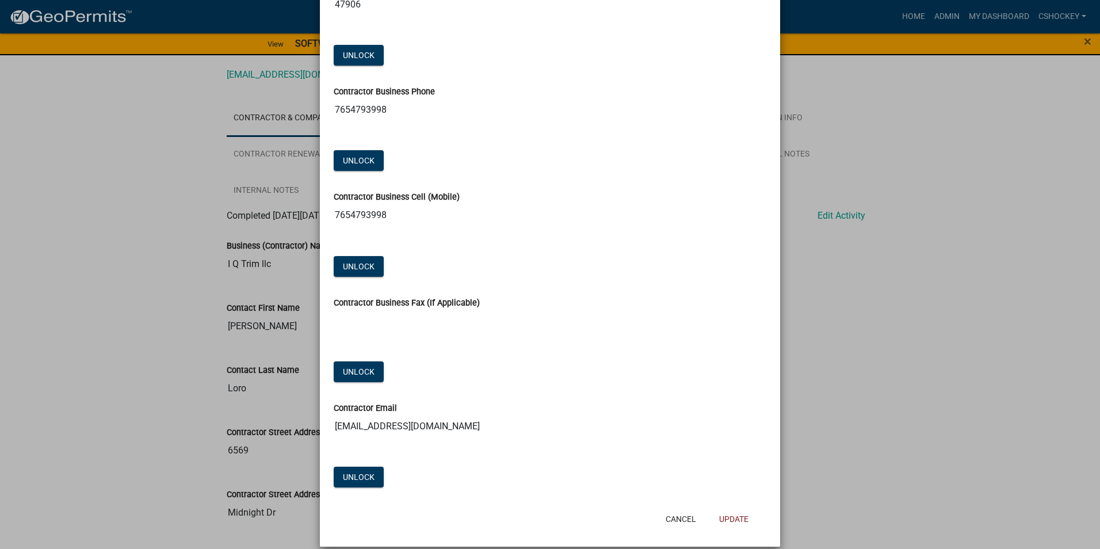
scroll to position [850, 0]
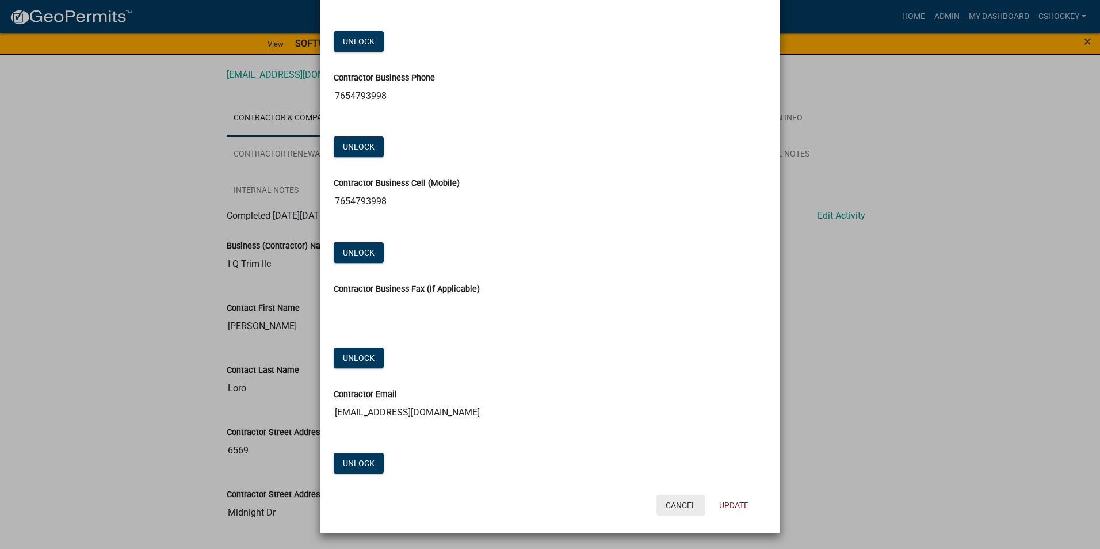
click at [676, 500] on button "Cancel" at bounding box center [680, 505] width 49 height 21
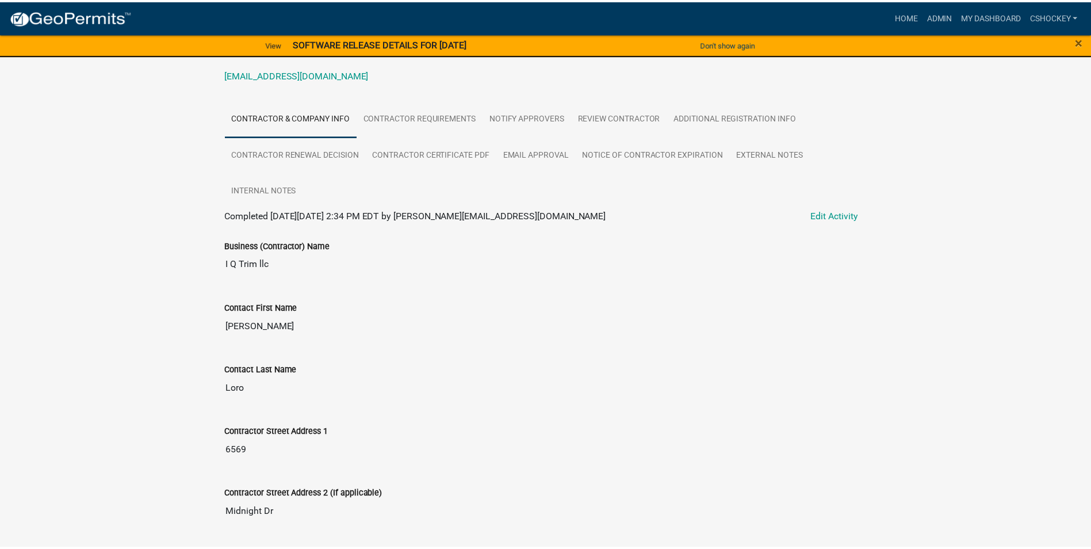
scroll to position [0, 0]
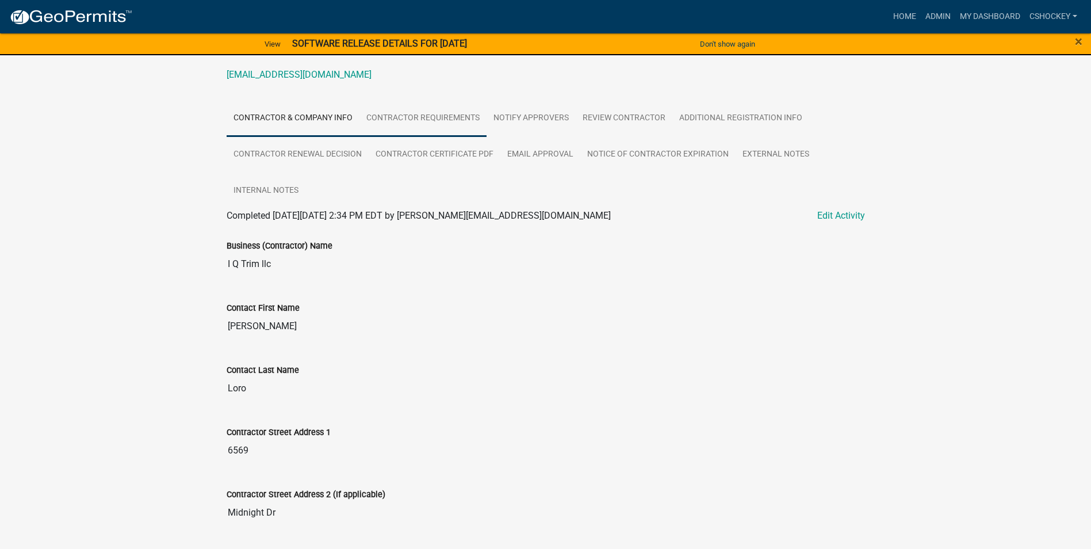
click at [421, 115] on link "Contractor Requirements" at bounding box center [423, 118] width 127 height 37
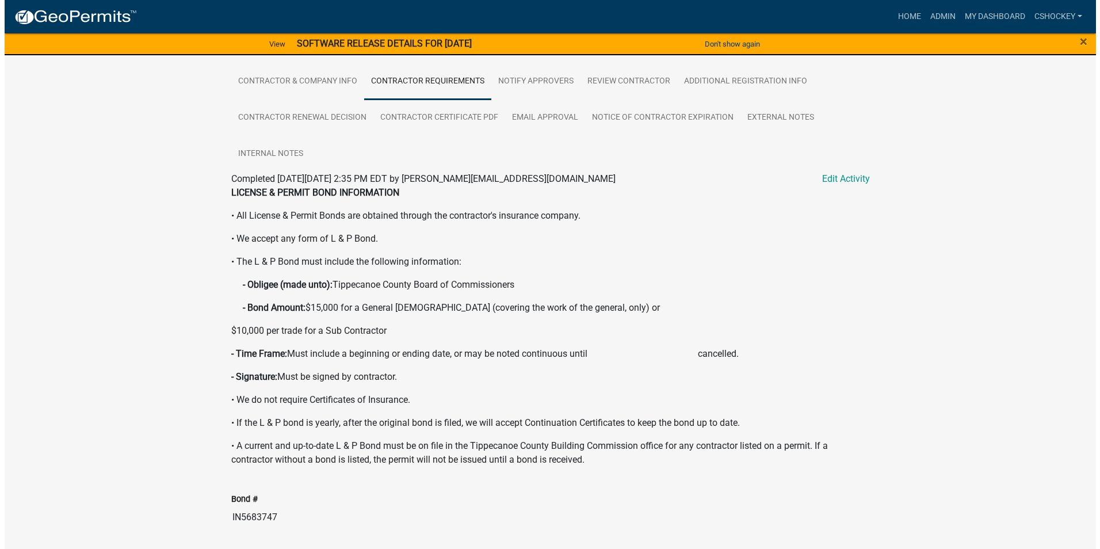
scroll to position [205, 0]
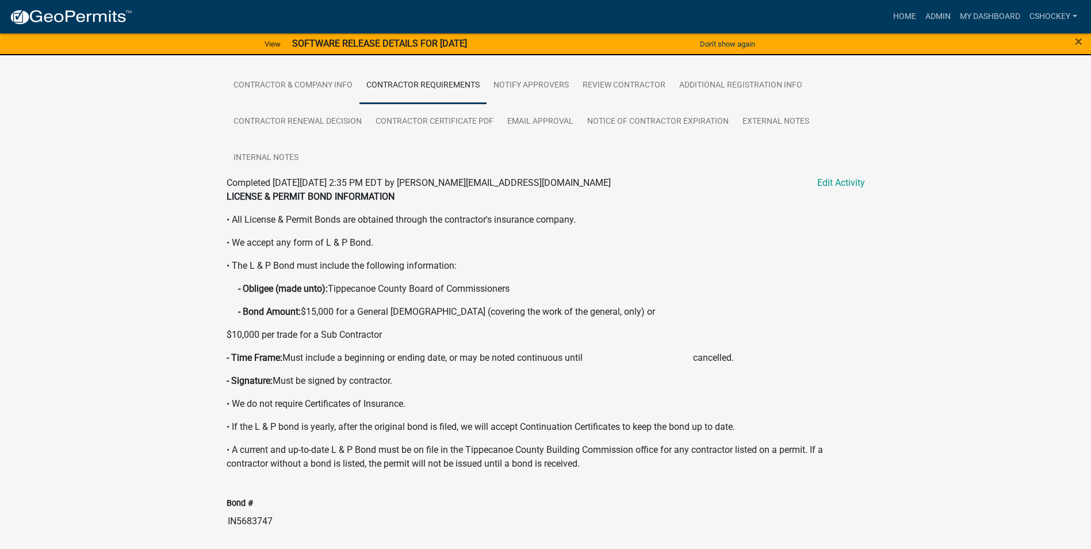
click at [840, 186] on link "Edit Activity" at bounding box center [841, 183] width 48 height 14
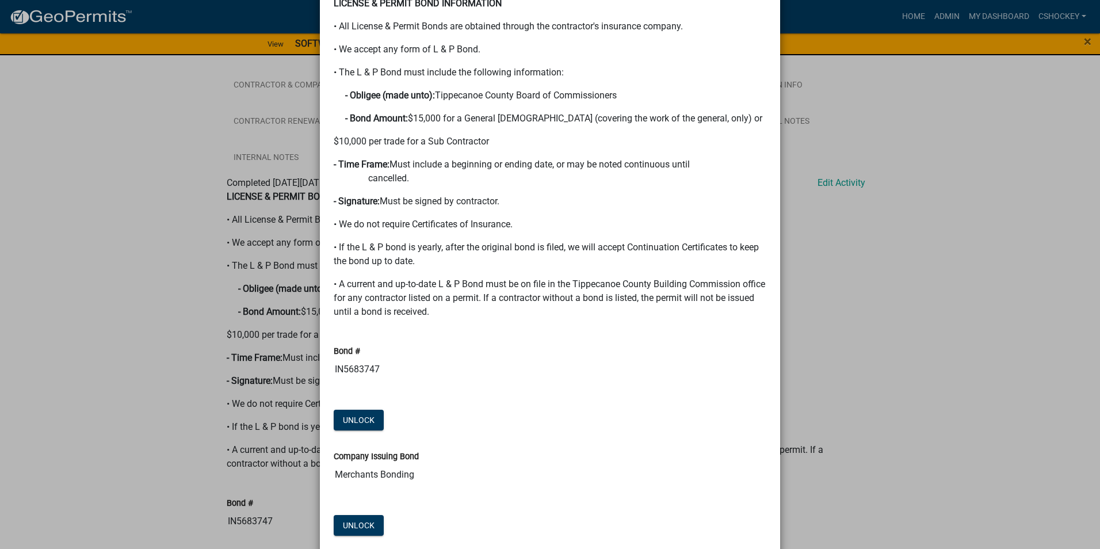
scroll to position [173, 0]
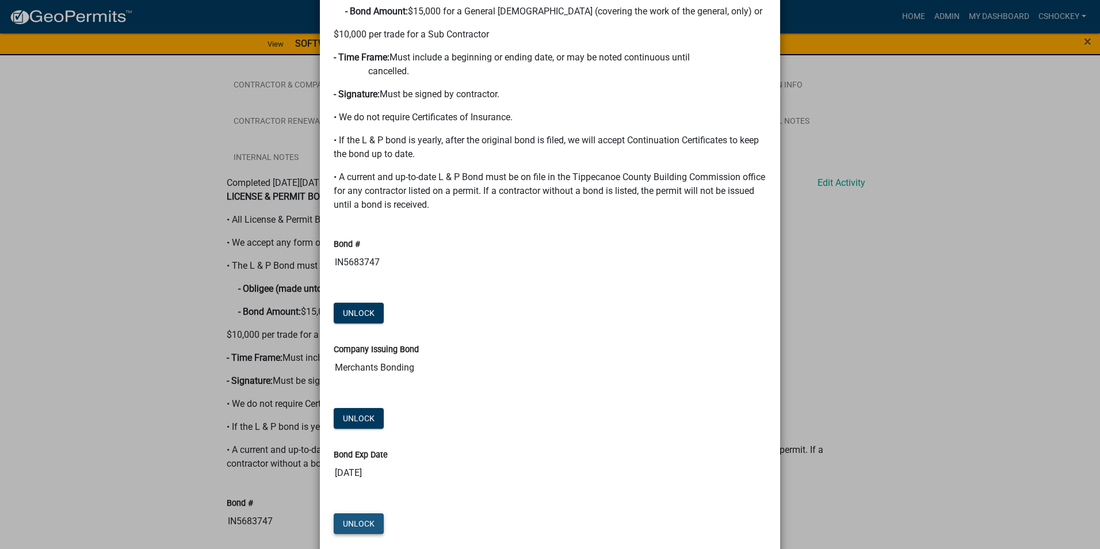
click at [351, 516] on button "Unlock" at bounding box center [359, 523] width 50 height 21
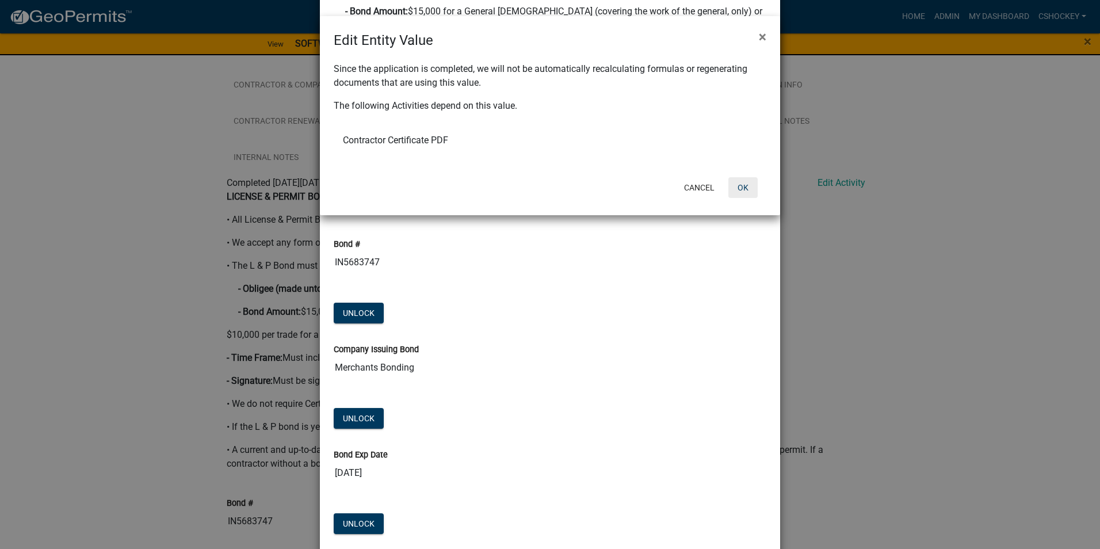
click at [746, 188] on button "OK" at bounding box center [742, 187] width 29 height 21
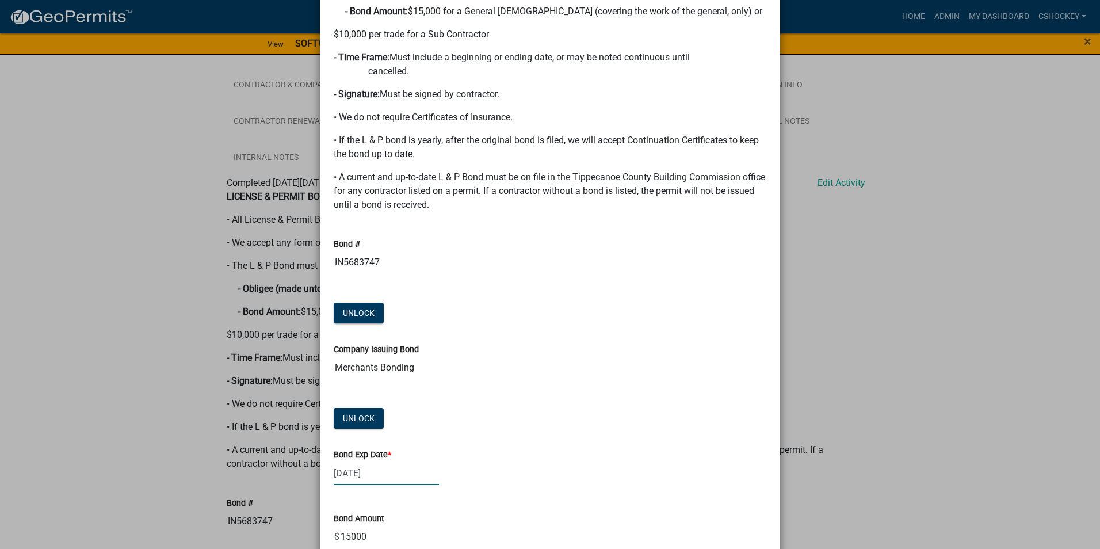
click at [377, 470] on div "[DATE]" at bounding box center [386, 473] width 105 height 24
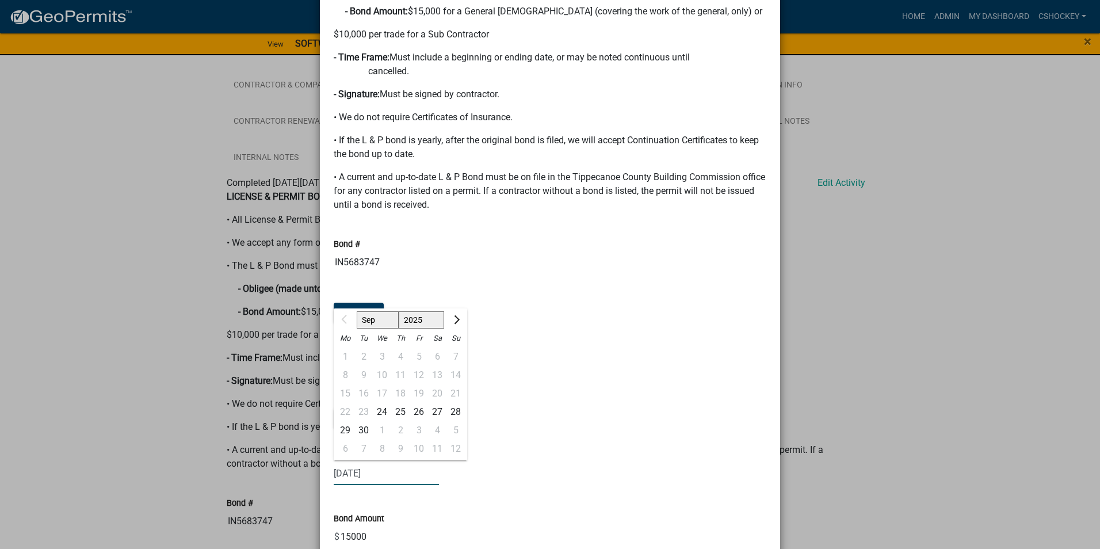
click at [421, 319] on select "2025 2026 2027 2028 2029 2030 2031 2032 2033 2034 2035 2036 2037 2038 2039 2040…" at bounding box center [422, 320] width 46 height 17
click at [660, 286] on div "Bond # IN5683747 Unlock" at bounding box center [550, 273] width 450 height 105
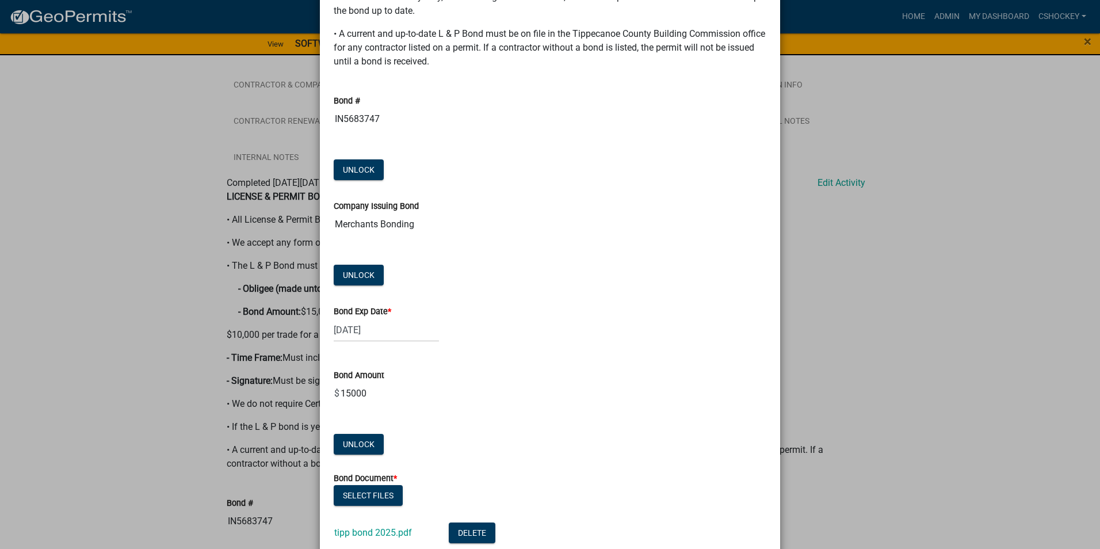
scroll to position [345, 0]
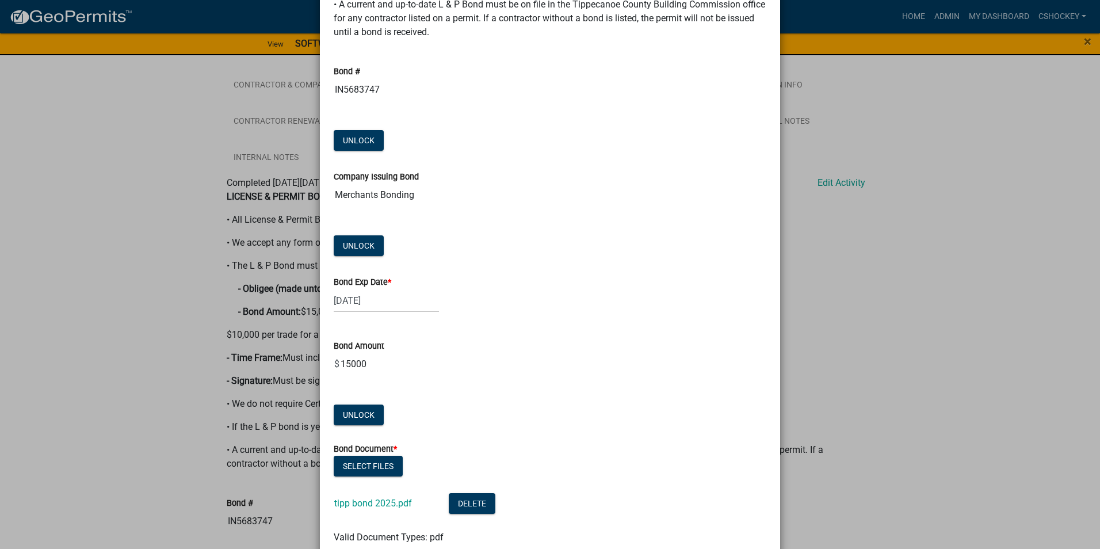
click at [374, 297] on div "[DATE]" at bounding box center [386, 301] width 105 height 24
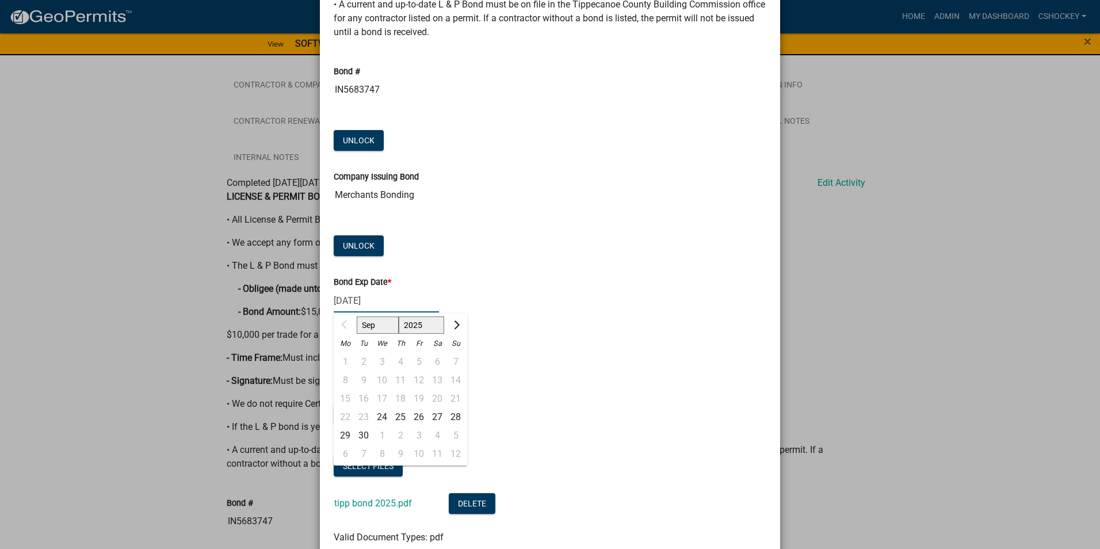
click at [417, 324] on select "2025 2026 2027 2028 2029 2030 2031 2032 2033 2034 2035 2036 2037 2038 2039 2040…" at bounding box center [422, 325] width 46 height 17
select select "2026"
click at [399, 317] on select "2025 2026 2027 2028 2029 2030 2031 2032 2033 2034 2035 2036 2037 2038 2039 2040…" at bounding box center [422, 325] width 46 height 17
click at [450, 392] on div "20" at bounding box center [455, 398] width 18 height 18
type input "[DATE]"
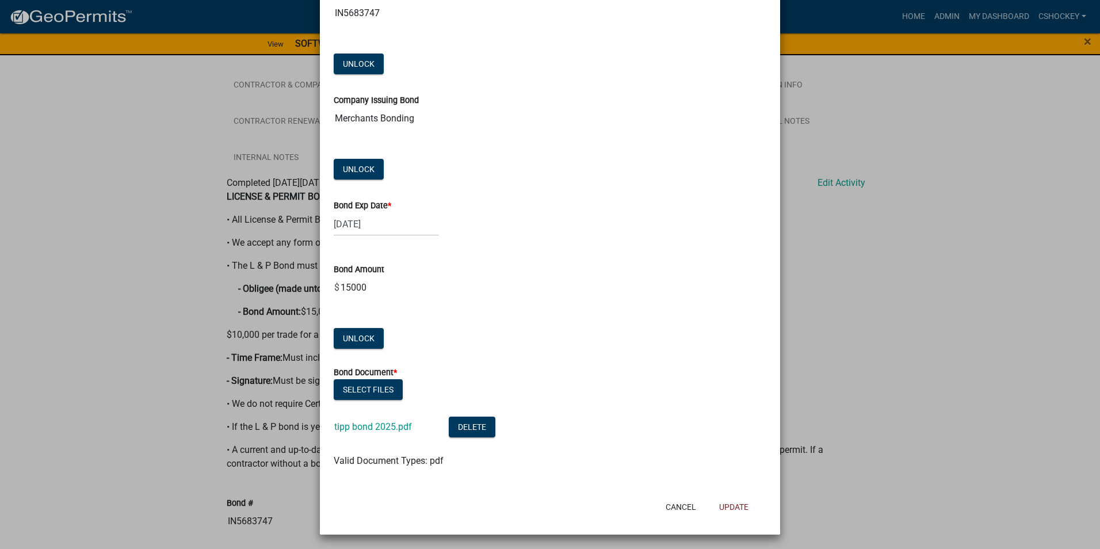
scroll to position [423, 0]
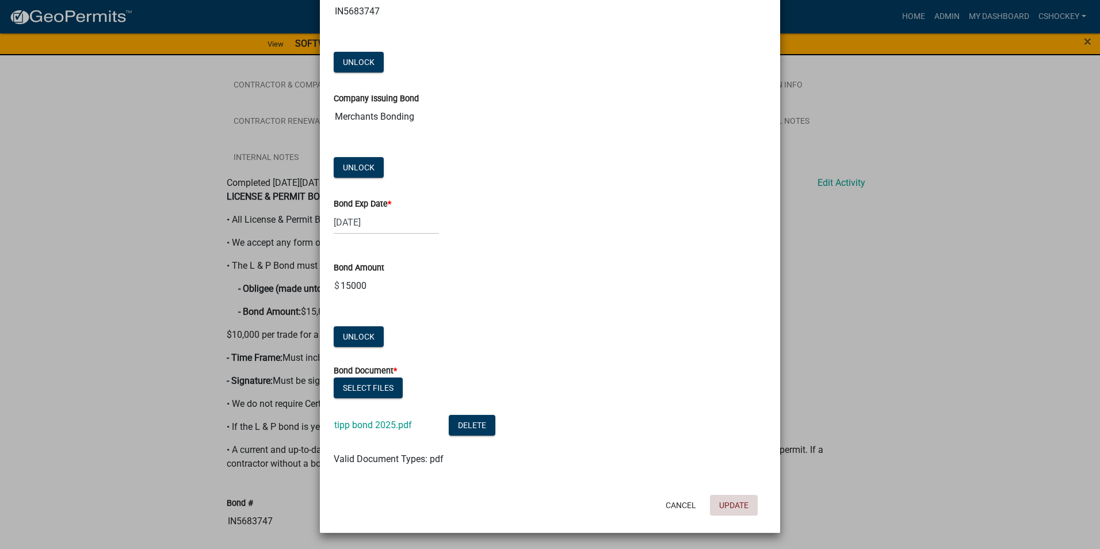
click at [730, 500] on button "Update" at bounding box center [734, 505] width 48 height 21
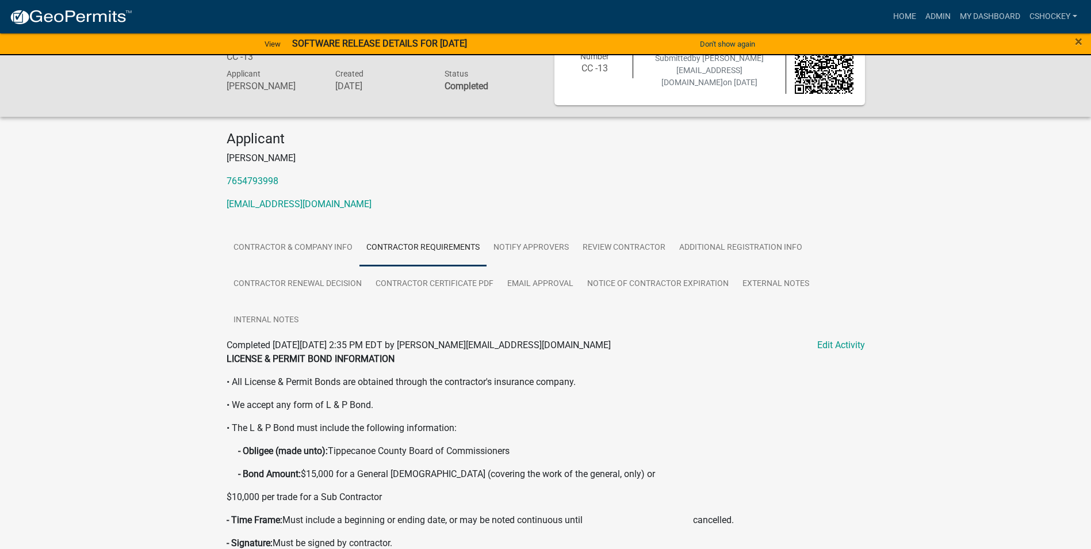
scroll to position [0, 0]
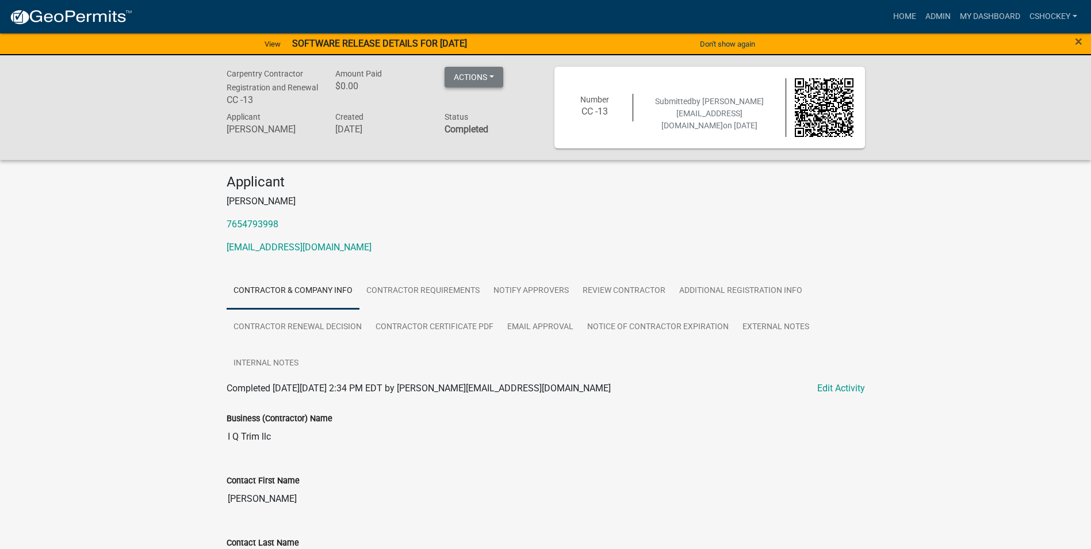
click at [490, 79] on button "Actions" at bounding box center [474, 77] width 59 height 21
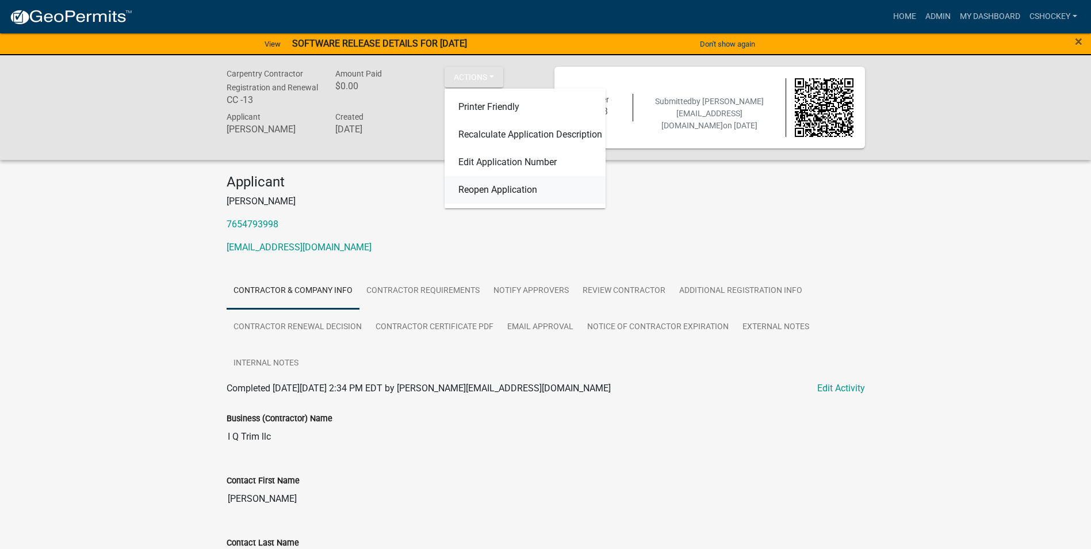
click at [485, 194] on link "Reopen Application" at bounding box center [525, 190] width 161 height 28
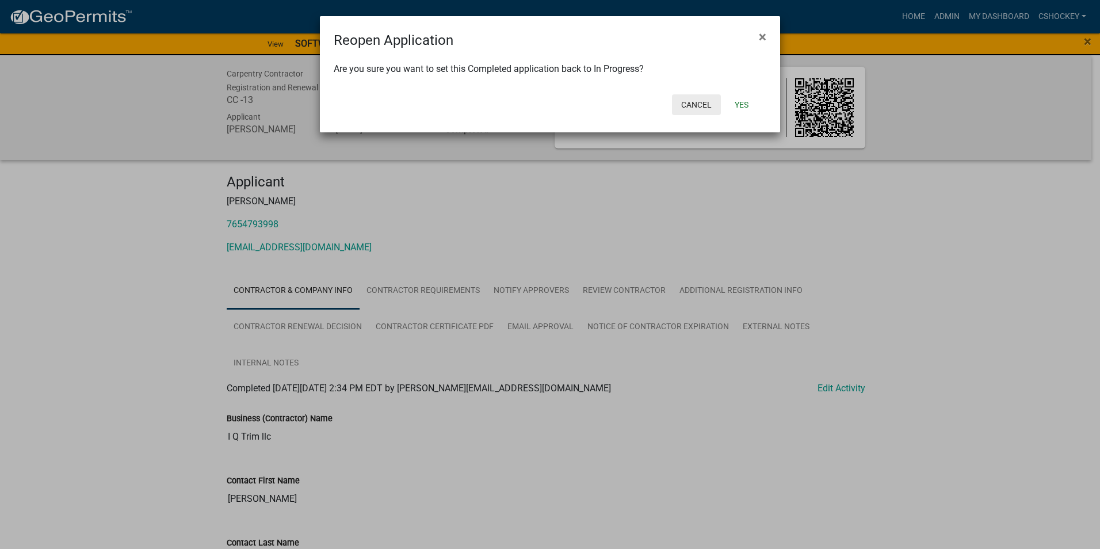
click at [690, 100] on button "Cancel" at bounding box center [696, 104] width 49 height 21
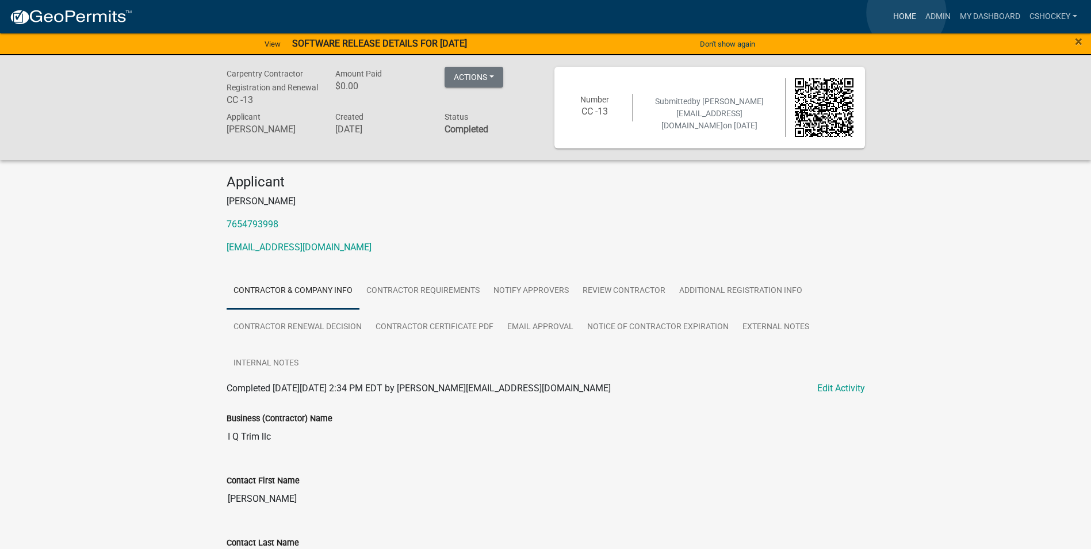
click at [907, 13] on link "Home" at bounding box center [905, 17] width 32 height 22
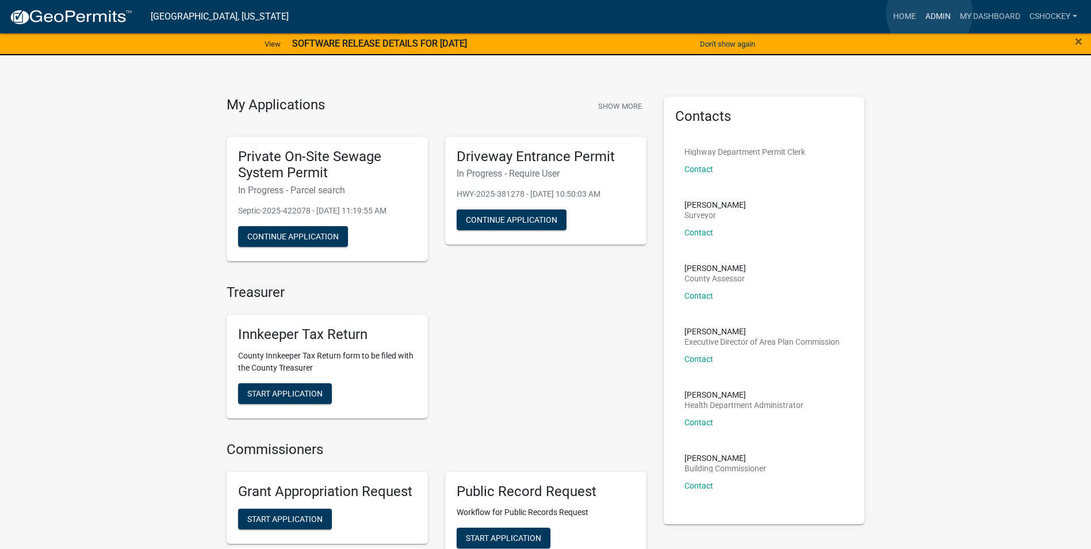
click at [930, 13] on link "Admin" at bounding box center [938, 17] width 35 height 22
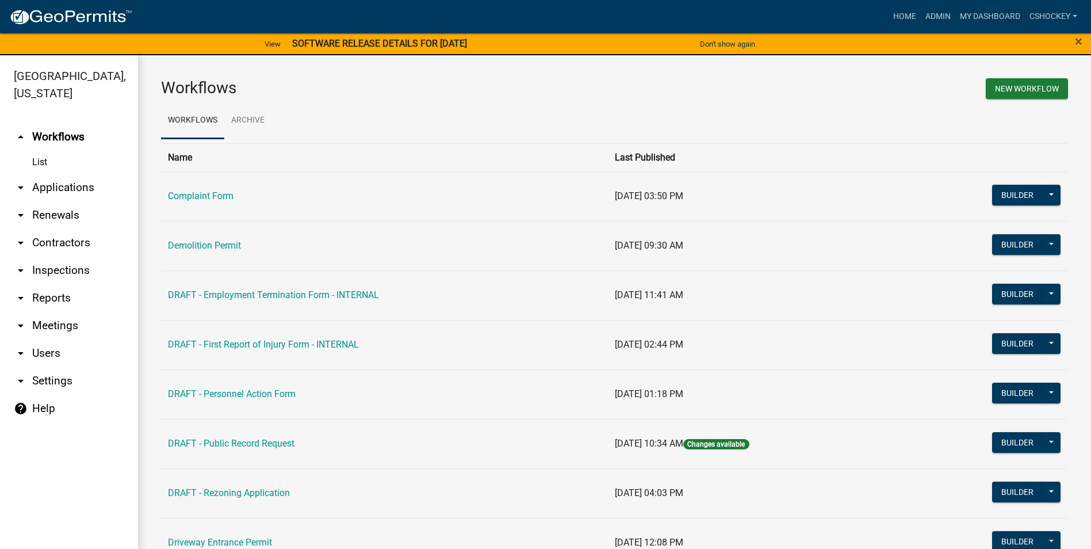
click at [66, 239] on link "arrow_drop_down Contractors" at bounding box center [69, 243] width 138 height 28
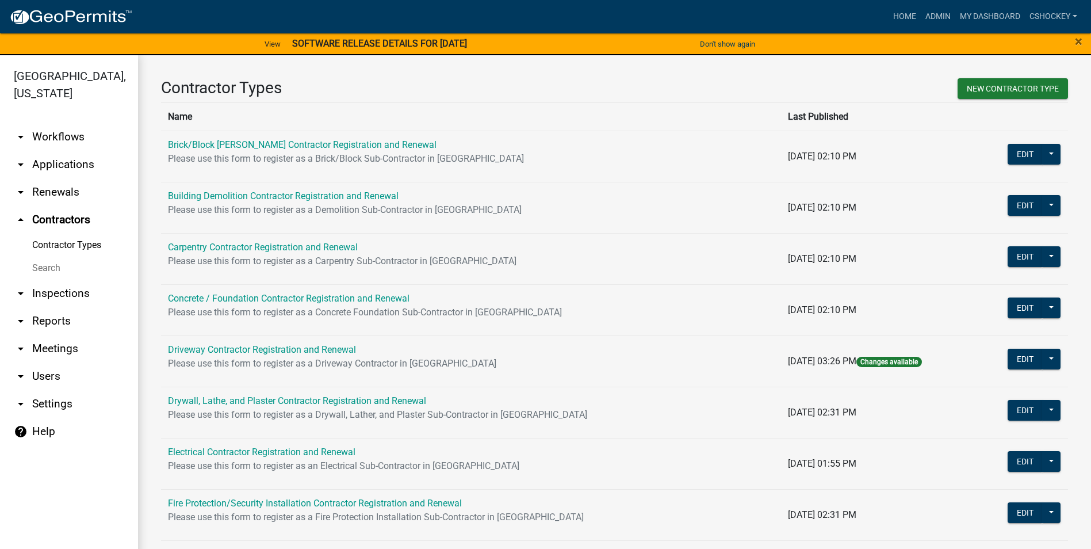
click at [299, 243] on link "Carpentry Contractor Registration and Renewal" at bounding box center [263, 247] width 190 height 11
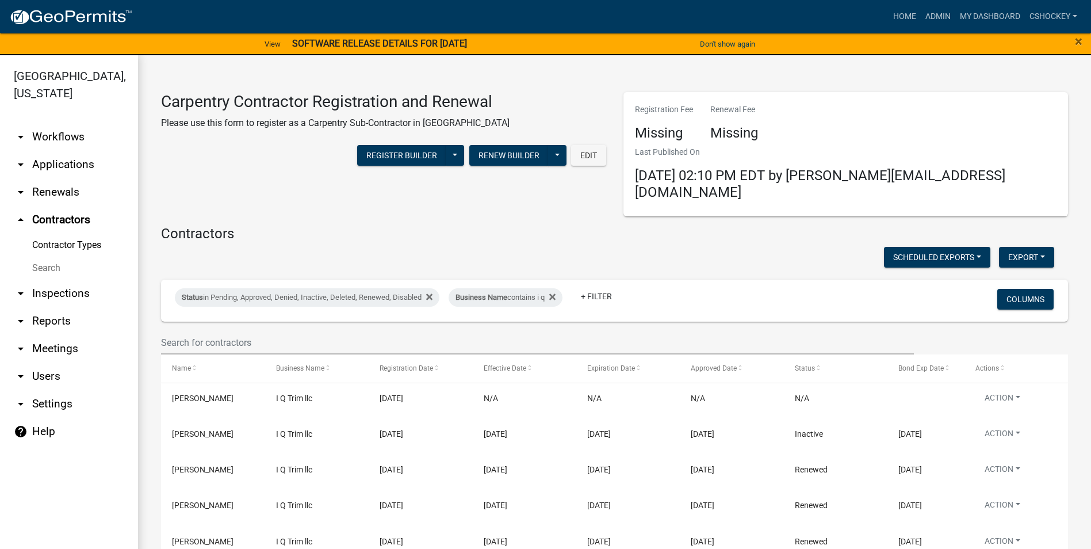
click at [634, 286] on div "Status in Pending, Approved, Denied, Inactive, Deleted, Renewed, Disabled Busin…" at bounding box center [465, 301] width 598 height 30
click at [587, 286] on link "+ Filter" at bounding box center [596, 296] width 49 height 21
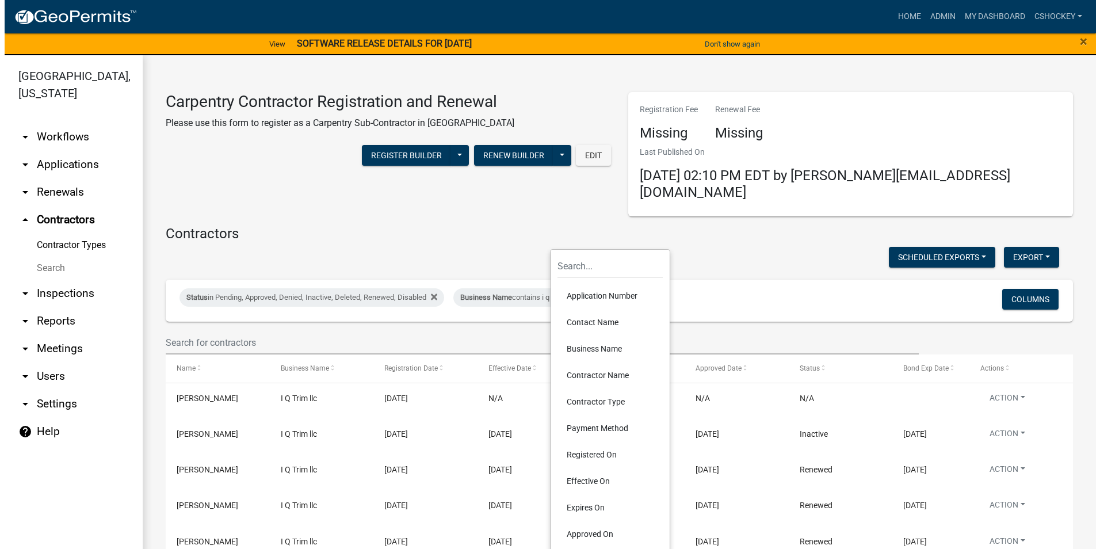
scroll to position [111, 0]
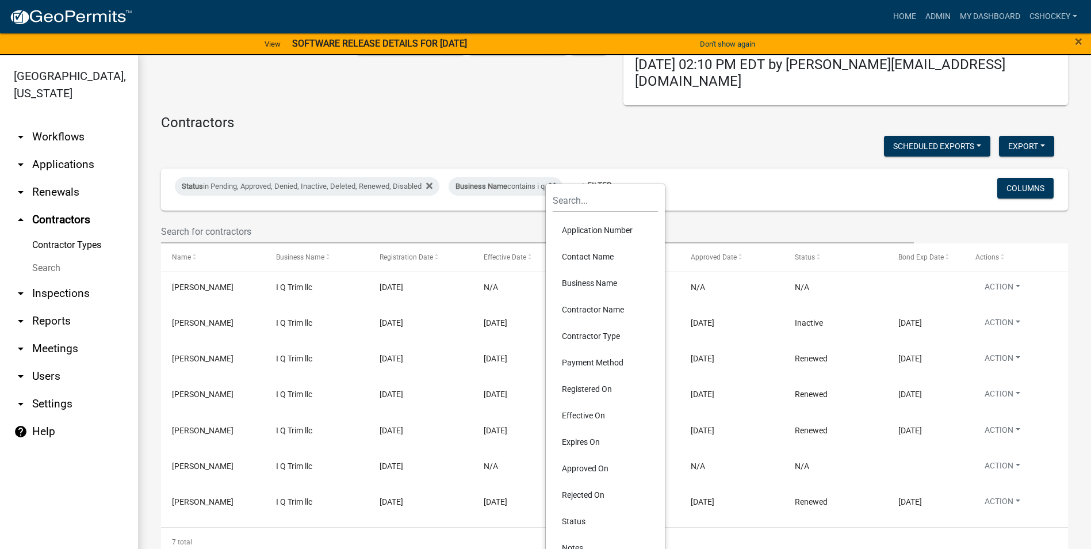
click at [604, 278] on li "Business Name" at bounding box center [605, 283] width 105 height 26
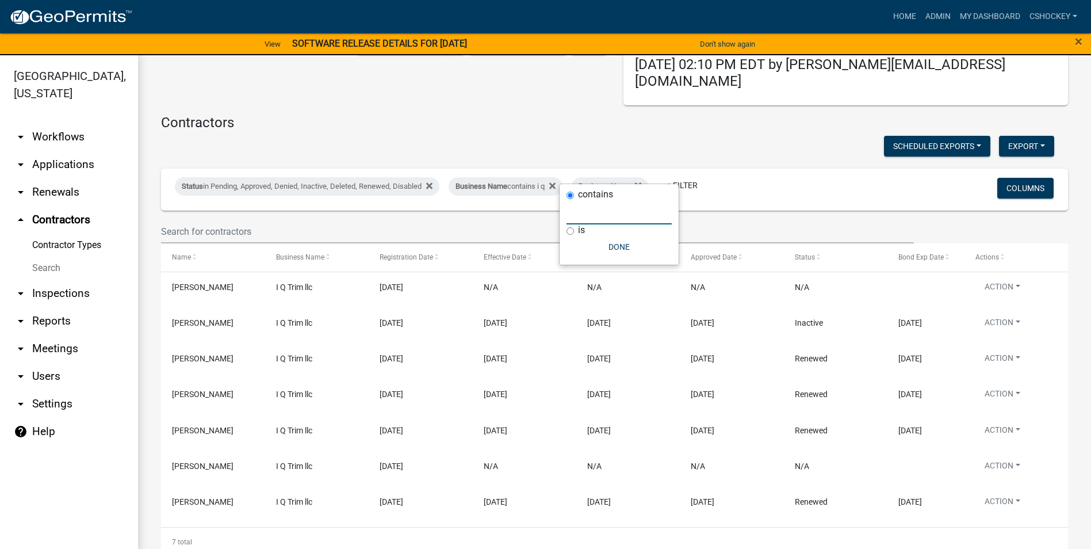
click at [584, 218] on input "text" at bounding box center [619, 213] width 105 height 24
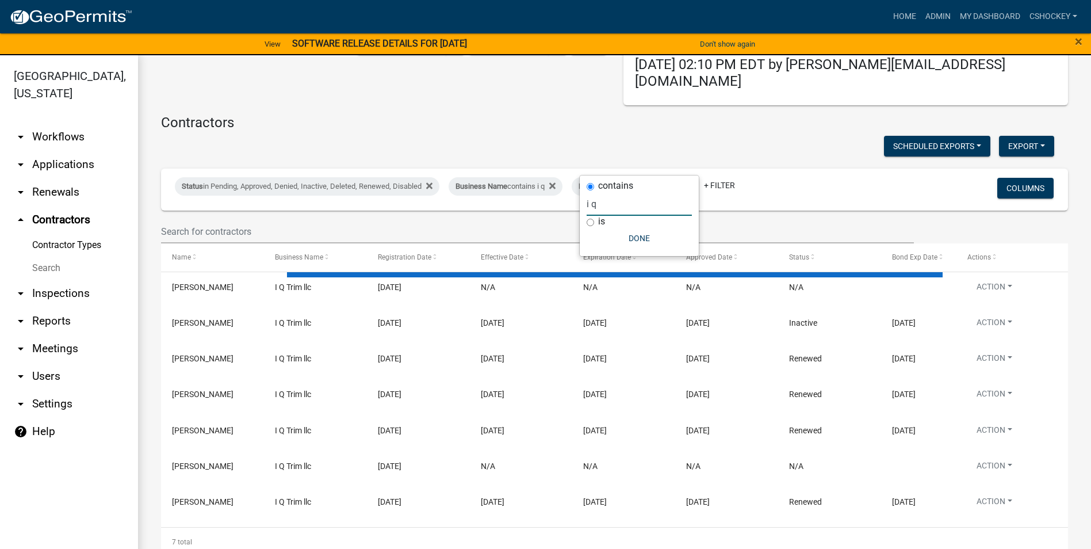
type input "i q"
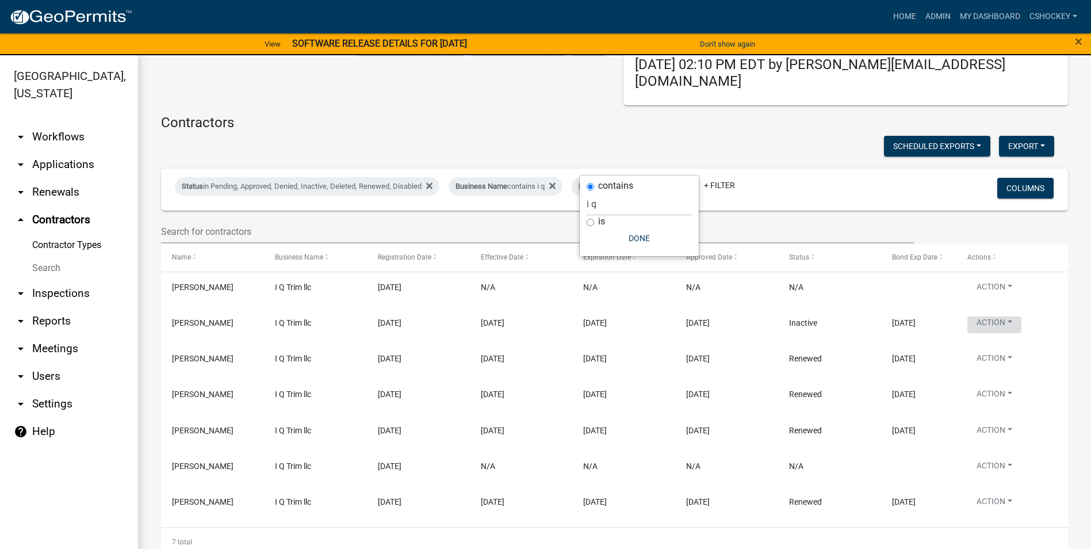
click at [1012, 316] on button "Action" at bounding box center [995, 324] width 54 height 17
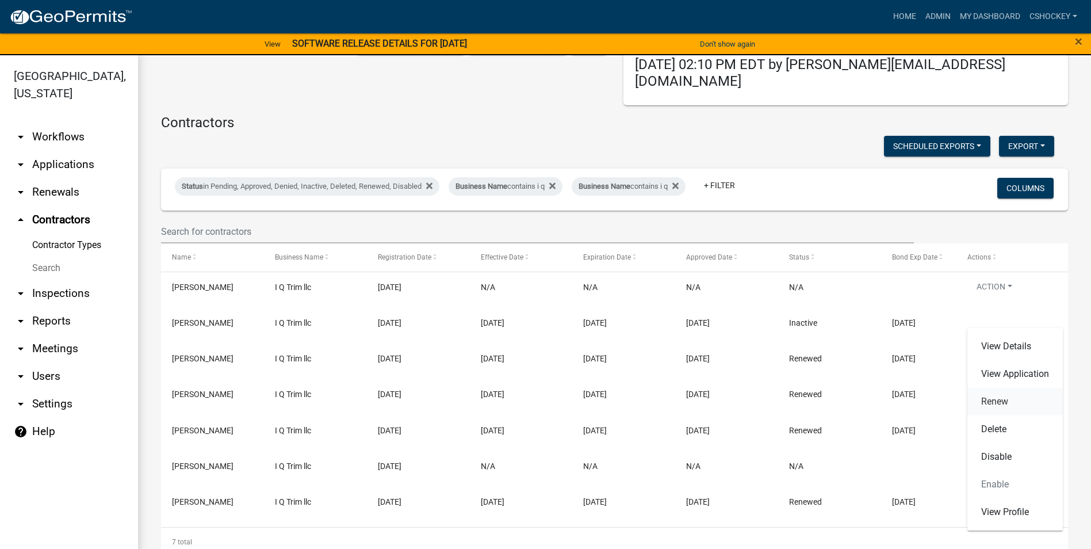
click at [1012, 403] on link "Renew" at bounding box center [1015, 402] width 95 height 28
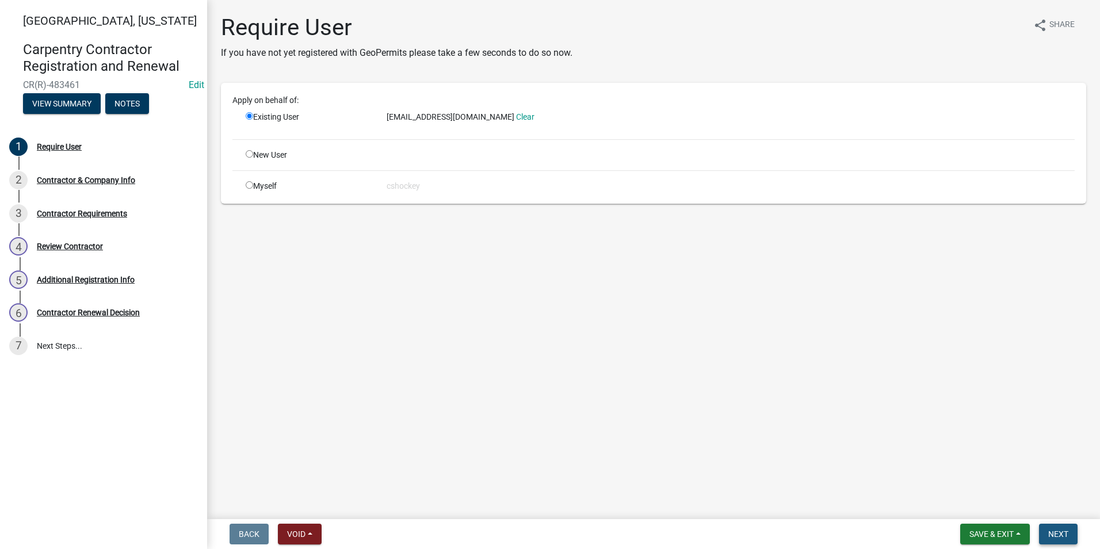
click at [1061, 530] on span "Next" at bounding box center [1058, 533] width 20 height 9
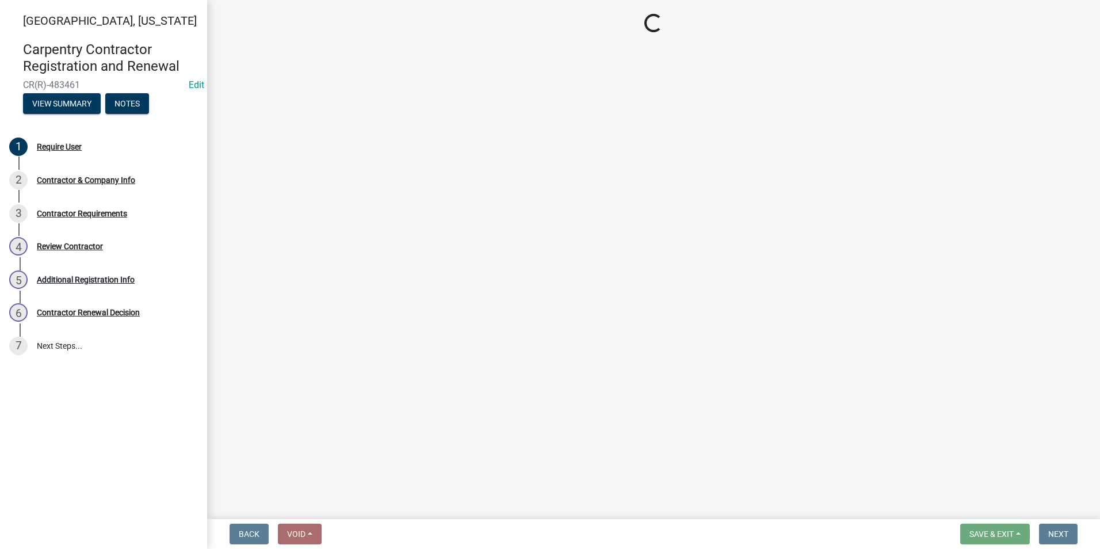
select select "IN"
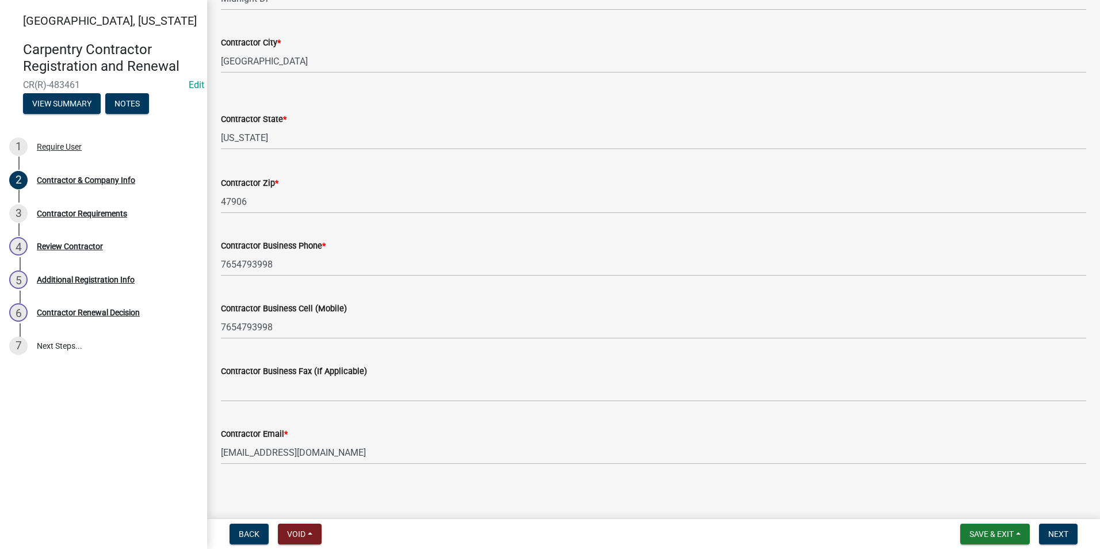
scroll to position [362, 0]
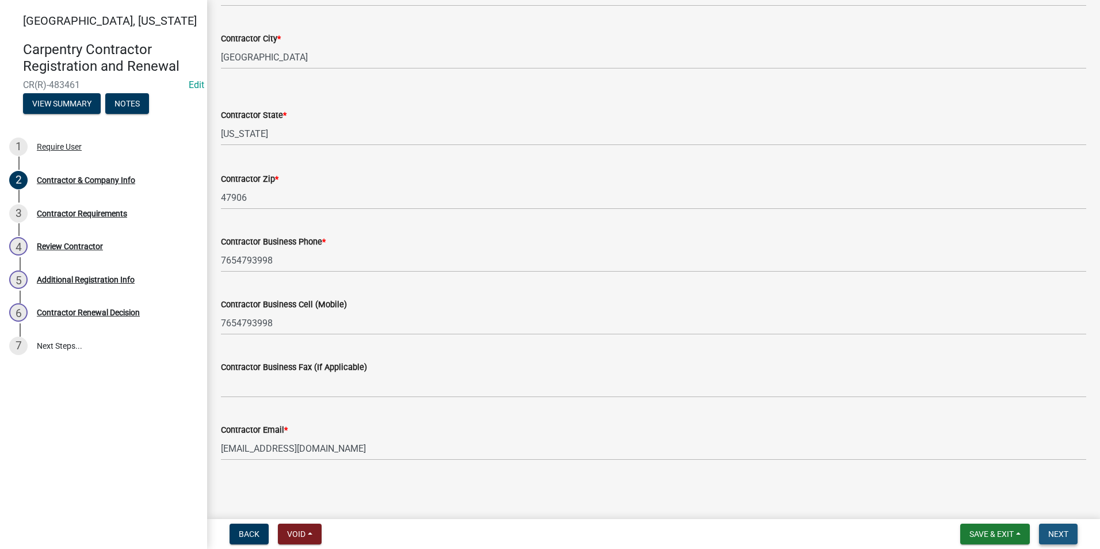
click at [1054, 535] on span "Next" at bounding box center [1058, 533] width 20 height 9
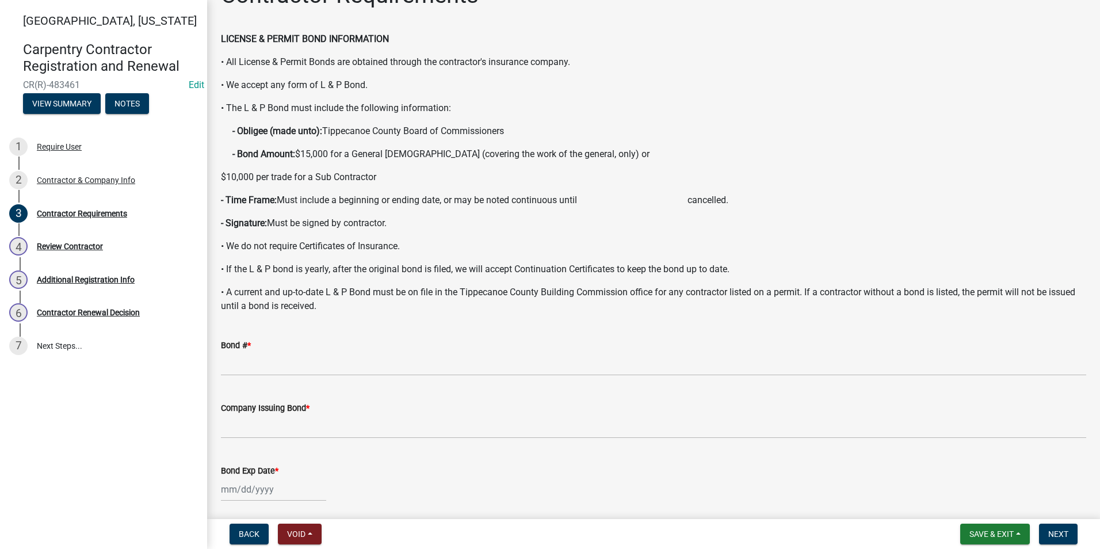
scroll to position [58, 0]
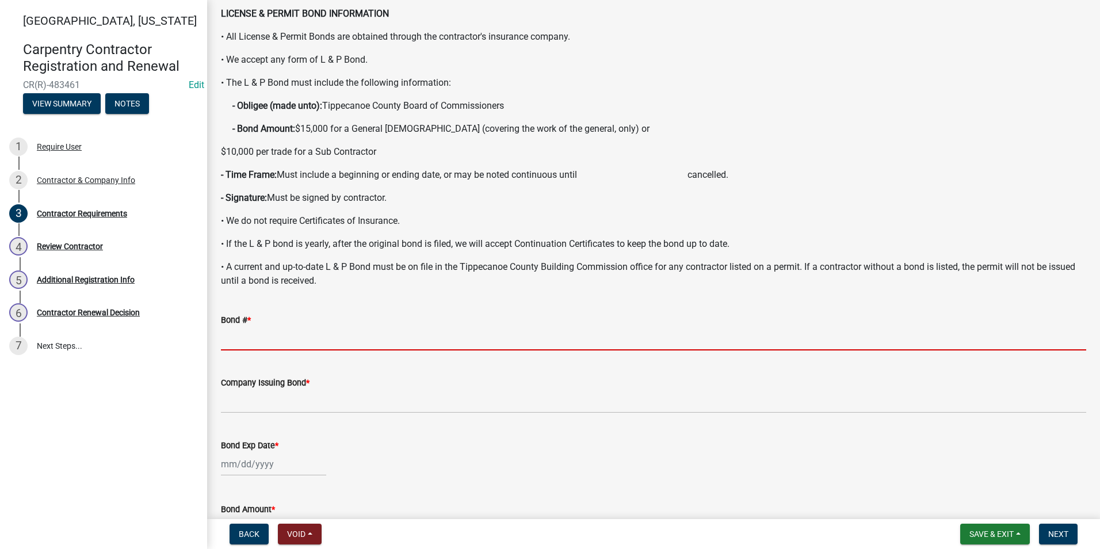
click at [233, 337] on input "Bond # *" at bounding box center [653, 339] width 865 height 24
type input "IN5683747"
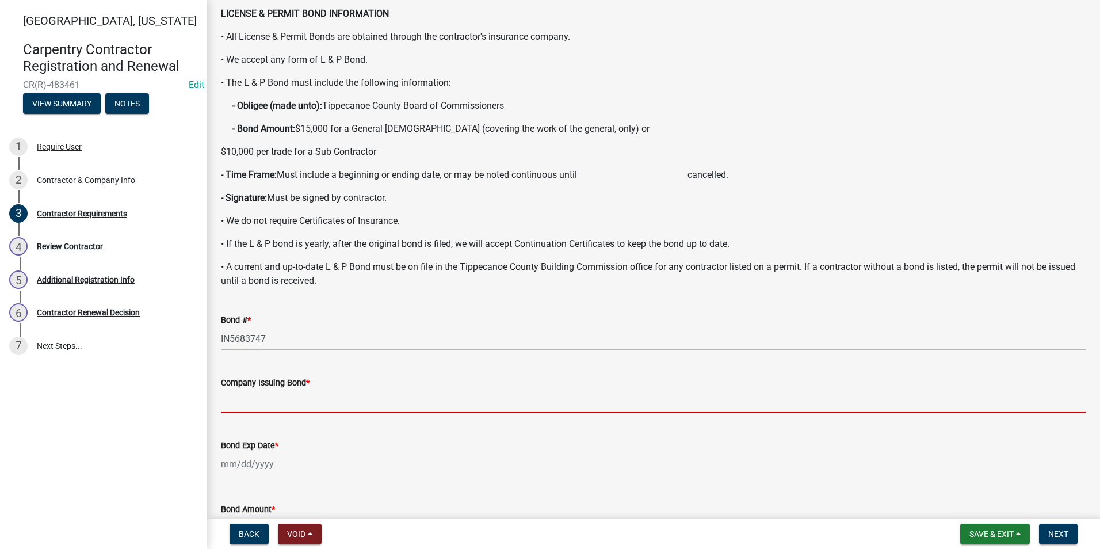
click at [227, 402] on input "Company Issuing Bond *" at bounding box center [653, 401] width 865 height 24
type input "Merchants Bonding"
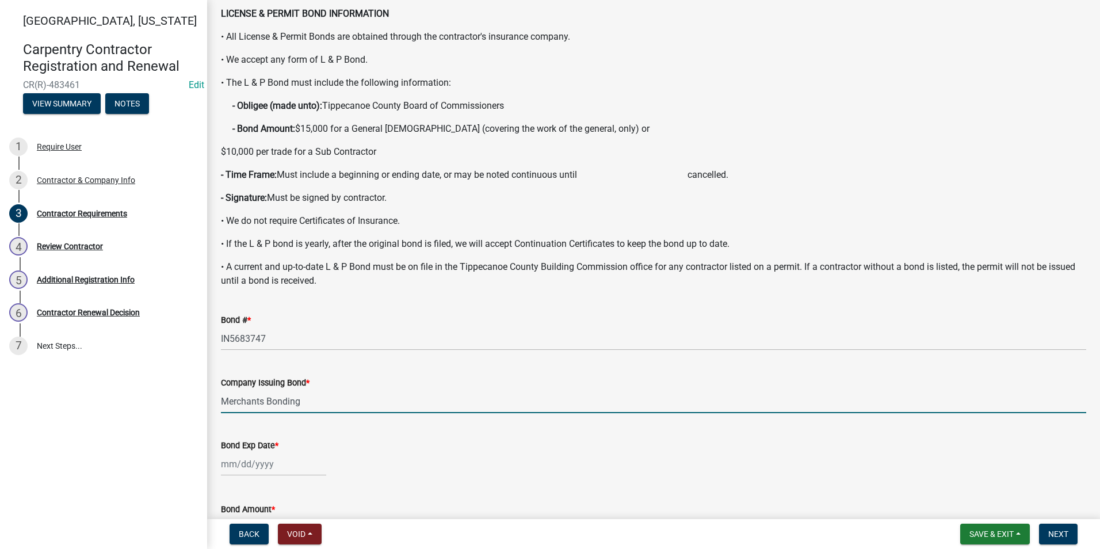
click at [234, 467] on div at bounding box center [273, 464] width 105 height 24
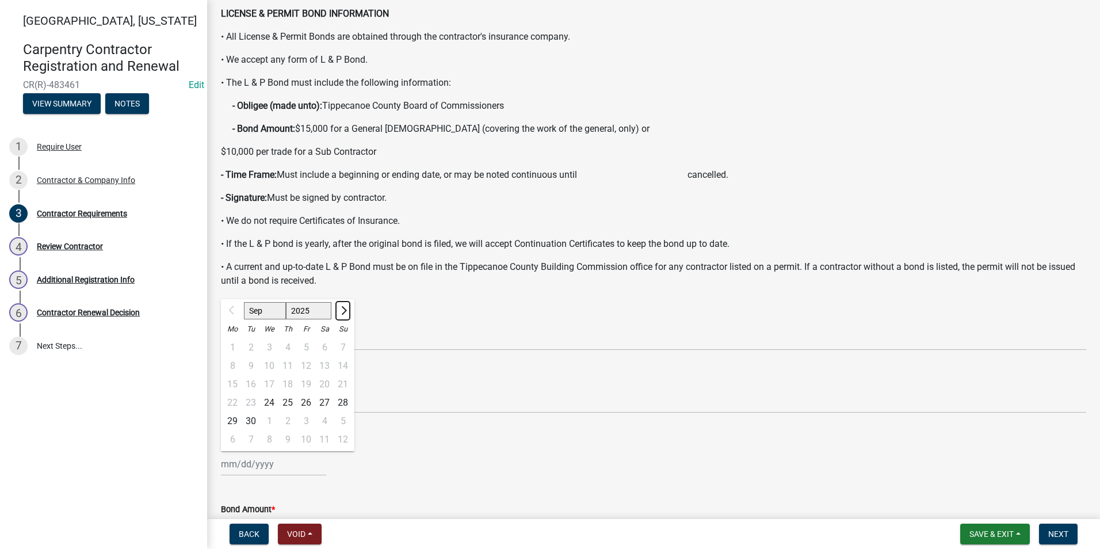
click at [342, 308] on span "Next month" at bounding box center [342, 310] width 9 height 9
click at [227, 308] on button "Previous month" at bounding box center [232, 310] width 14 height 18
select select "9"
click at [305, 311] on select "2025 2026 2027 2028 2029 2030 2031 2032 2033 2034 2035 2036 2037 2038 2039 2040…" at bounding box center [309, 310] width 46 height 17
select select "2026"
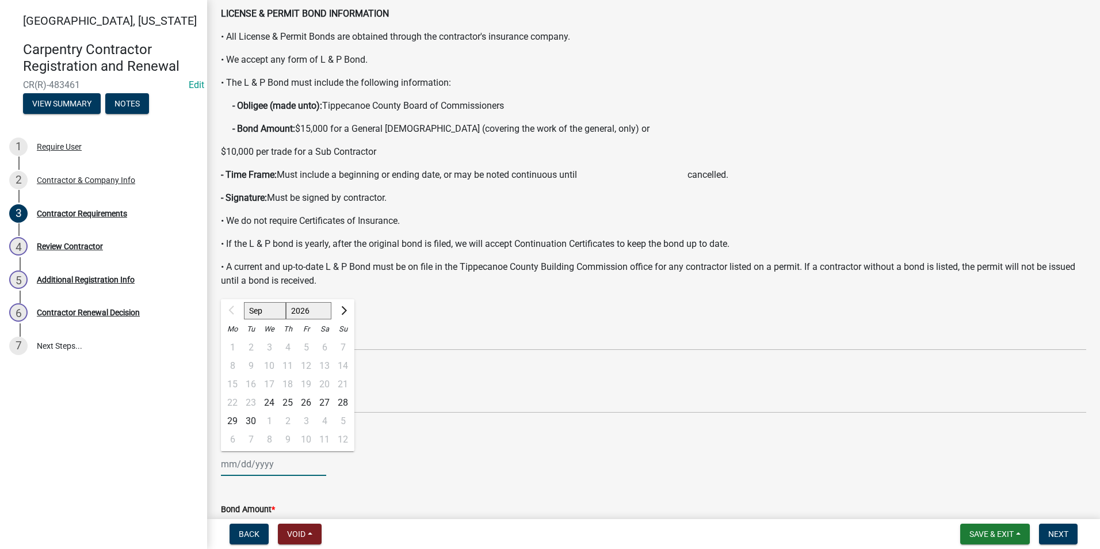
click at [286, 302] on select "2025 2026 2027 2028 2029 2030 2031 2032 2033 2034 2035 2036 2037 2038 2039 2040…" at bounding box center [309, 310] width 46 height 17
click at [345, 380] on div "20" at bounding box center [343, 384] width 18 height 18
type input "[DATE]"
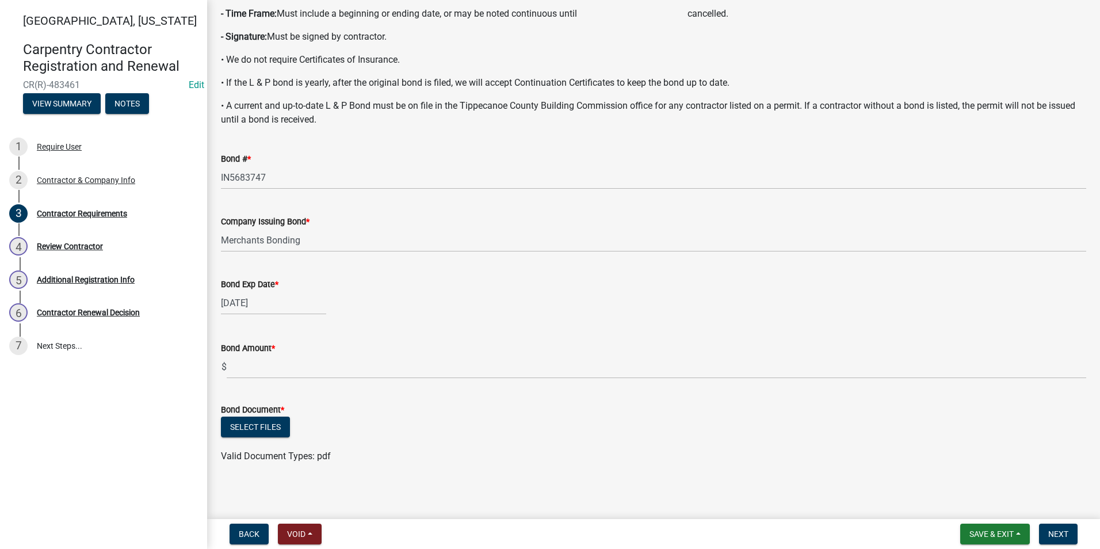
scroll to position [223, 0]
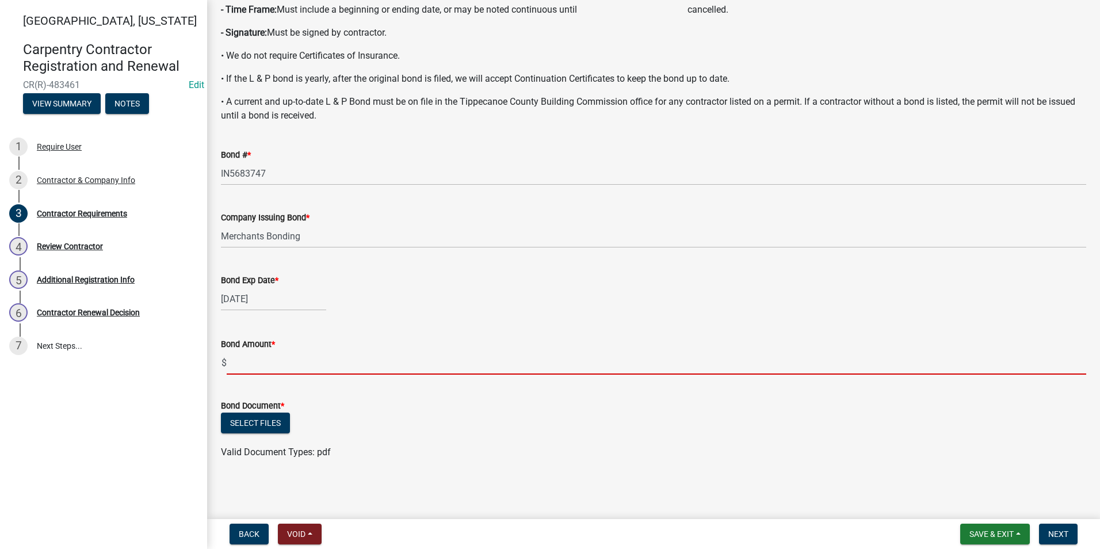
click at [240, 364] on input "text" at bounding box center [656, 363] width 859 height 24
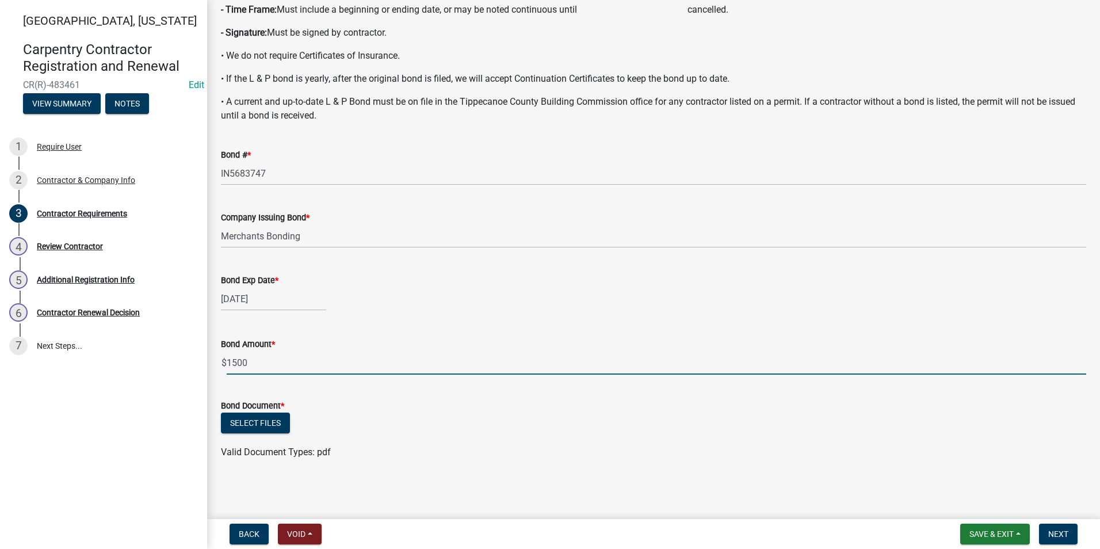
type input "1500"
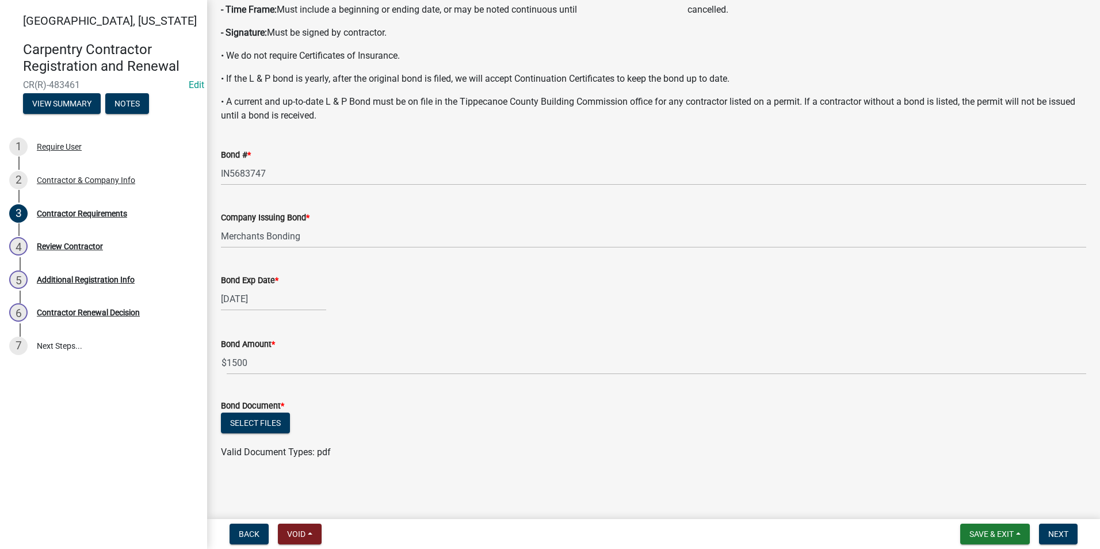
click at [500, 399] on div "Bond Document *" at bounding box center [653, 406] width 865 height 14
click at [251, 422] on button "Select files" at bounding box center [255, 422] width 69 height 21
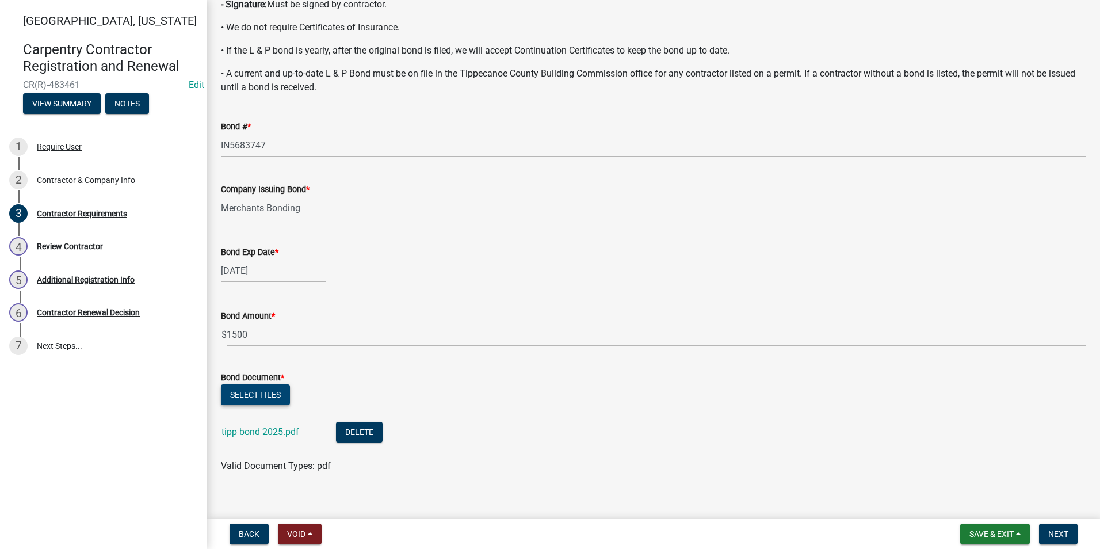
scroll to position [265, 0]
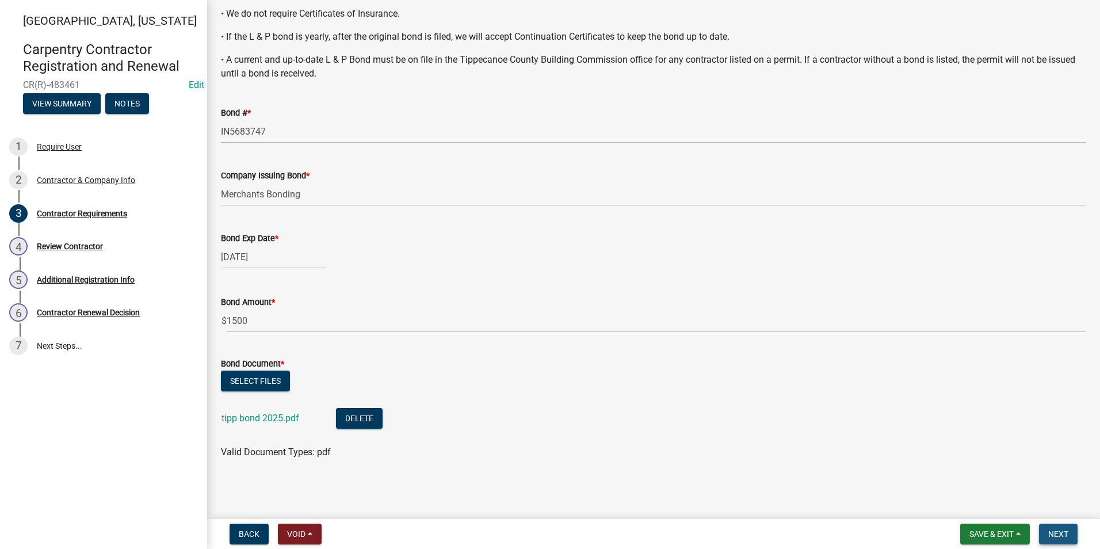
click at [1056, 530] on span "Next" at bounding box center [1058, 533] width 20 height 9
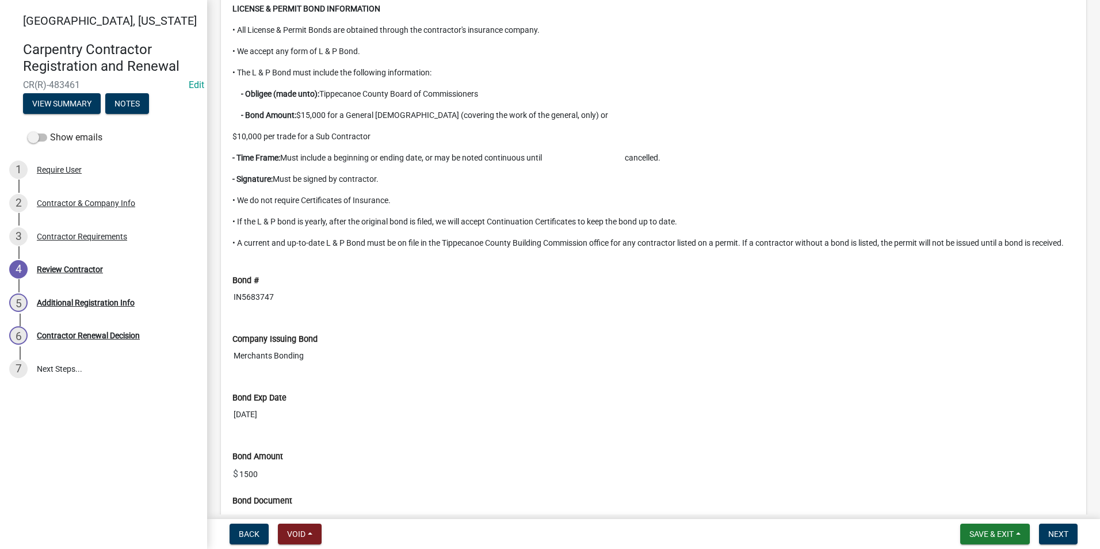
scroll to position [1000, 0]
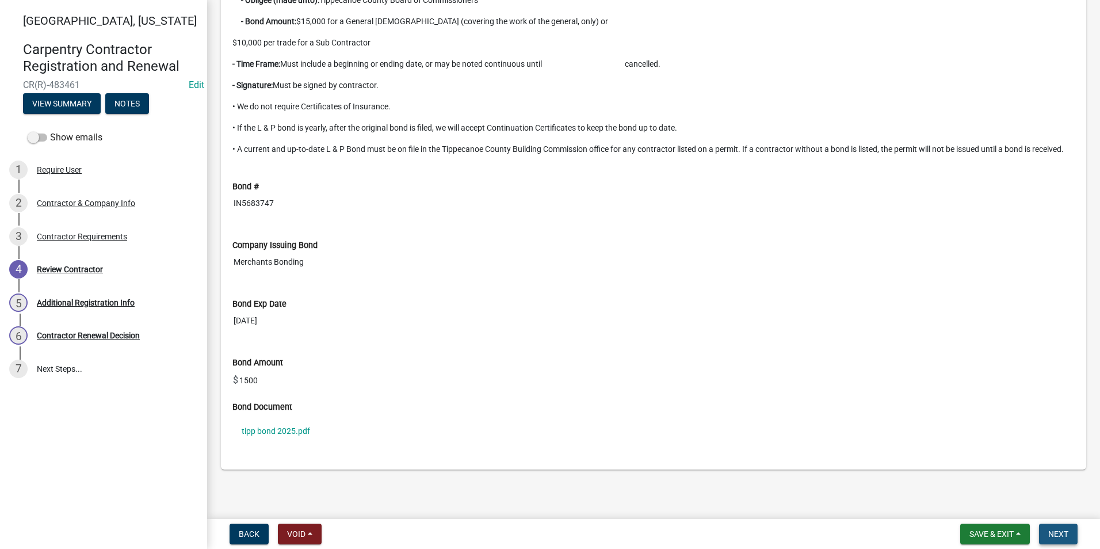
click at [1065, 534] on span "Next" at bounding box center [1058, 533] width 20 height 9
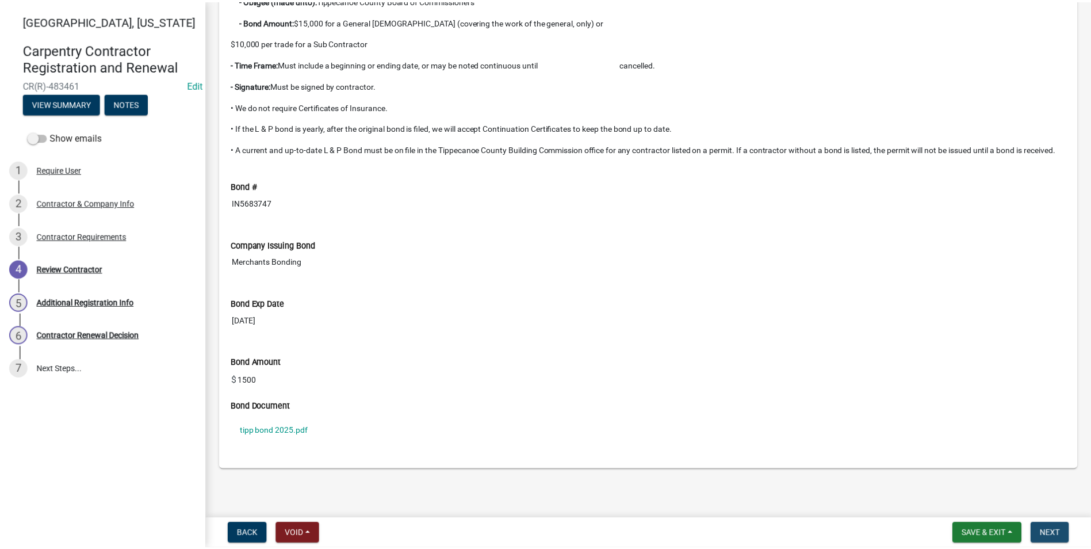
scroll to position [0, 0]
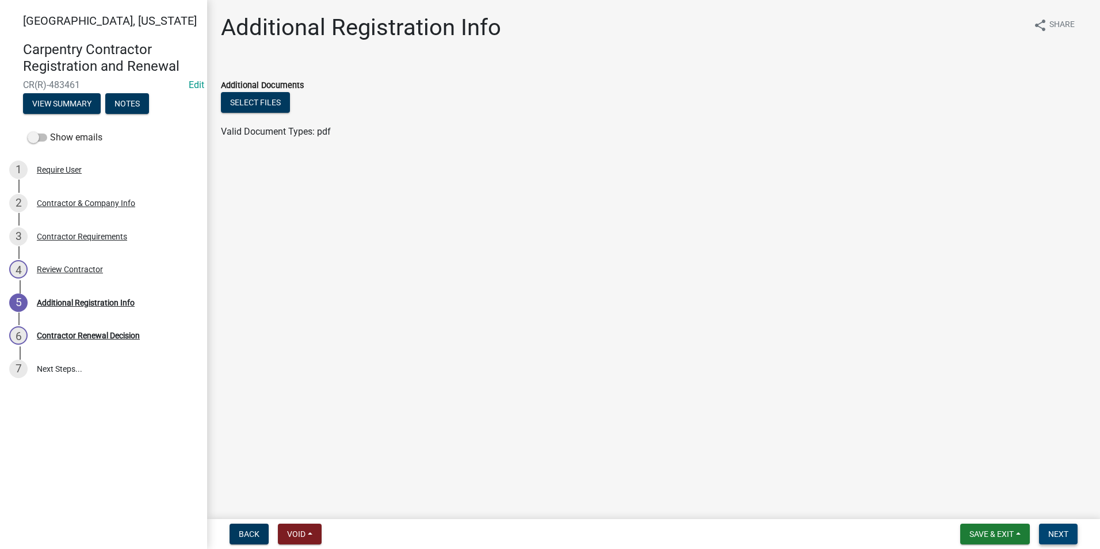
click at [1057, 533] on span "Next" at bounding box center [1058, 533] width 20 height 9
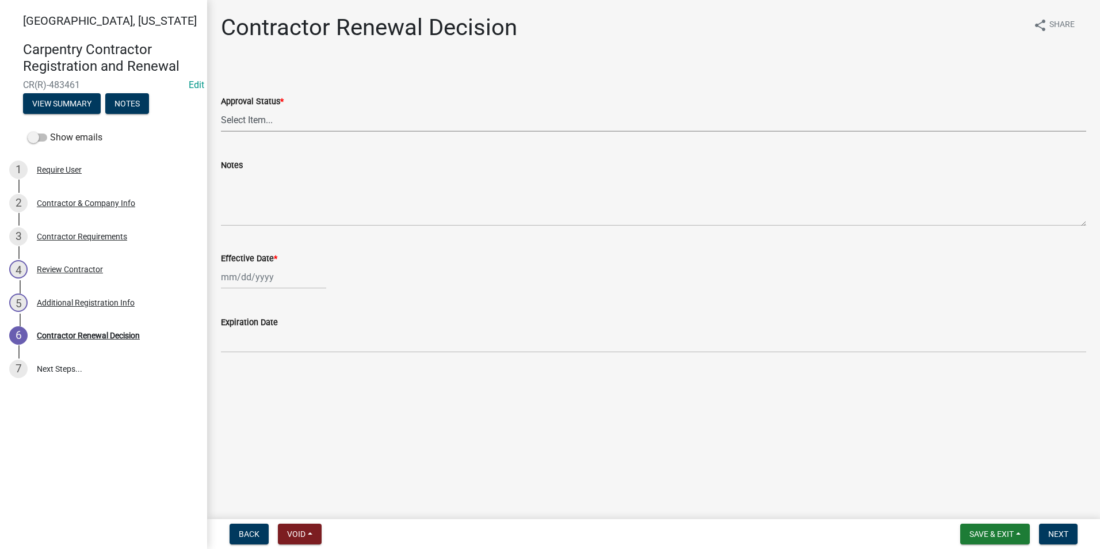
click at [235, 123] on select "Select Item... Approved Denied" at bounding box center [653, 120] width 865 height 24
click at [221, 108] on select "Select Item... Approved Denied" at bounding box center [653, 120] width 865 height 24
select select "30db8998-795d-4bbe-8e49-f1ade8865815"
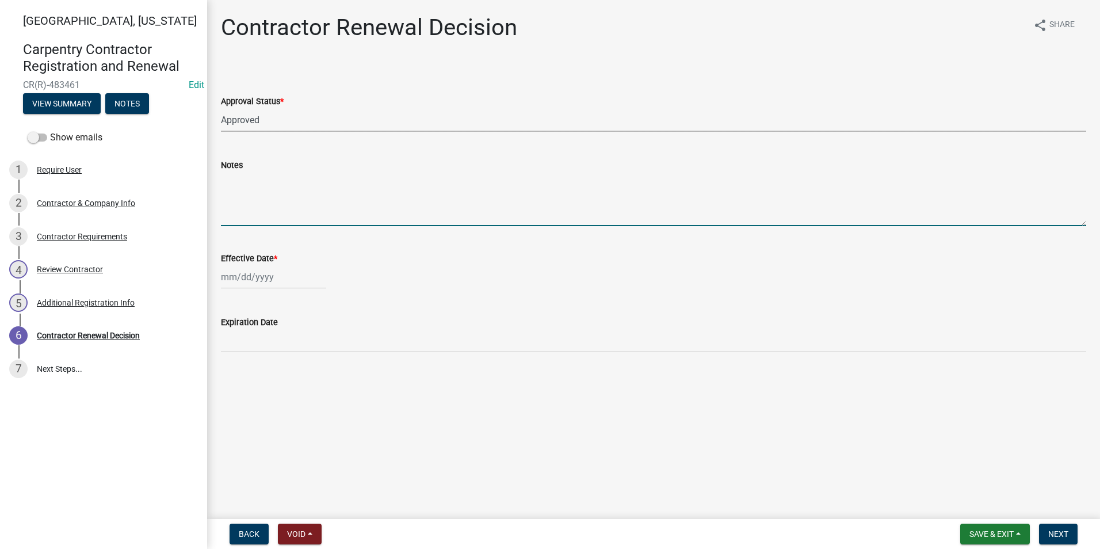
click at [250, 217] on textarea "Notes" at bounding box center [653, 199] width 865 height 54
type textarea "Approving for JH due to typo"
click at [246, 276] on div at bounding box center [273, 277] width 105 height 24
select select "9"
select select "2025"
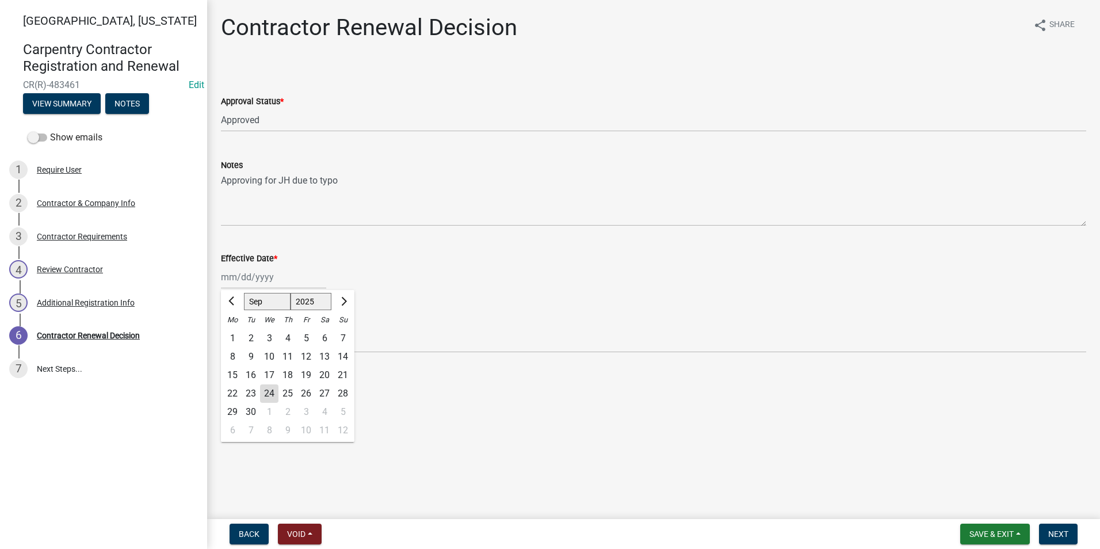
click at [322, 371] on div "20" at bounding box center [324, 375] width 18 height 18
type input "[DATE]"
click at [1056, 529] on span "Next" at bounding box center [1058, 533] width 20 height 9
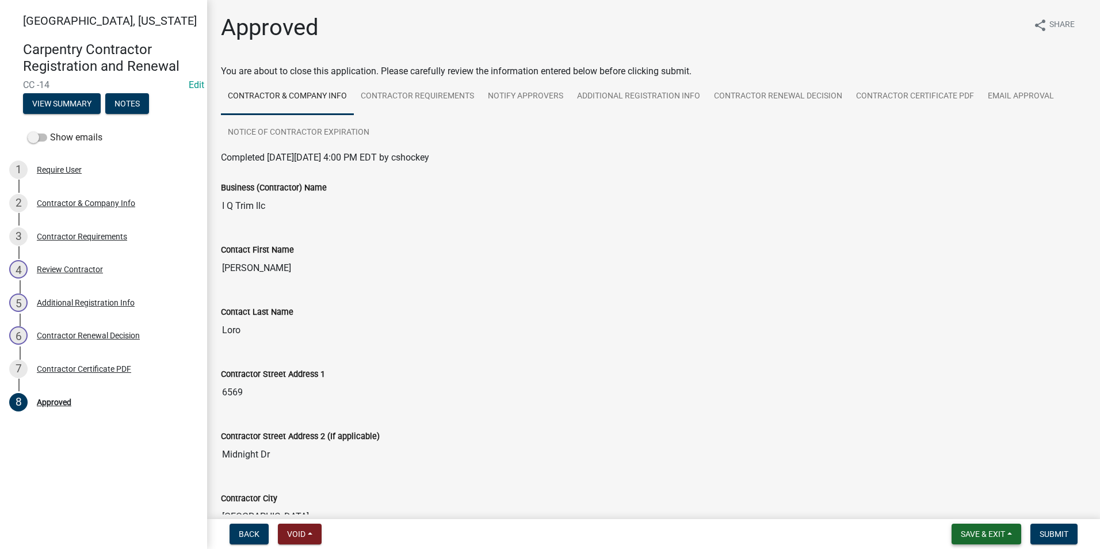
click at [988, 528] on button "Save & Exit" at bounding box center [986, 533] width 70 height 21
click at [962, 504] on button "Save & Exit" at bounding box center [975, 504] width 92 height 28
